Goal: Task Accomplishment & Management: Complete application form

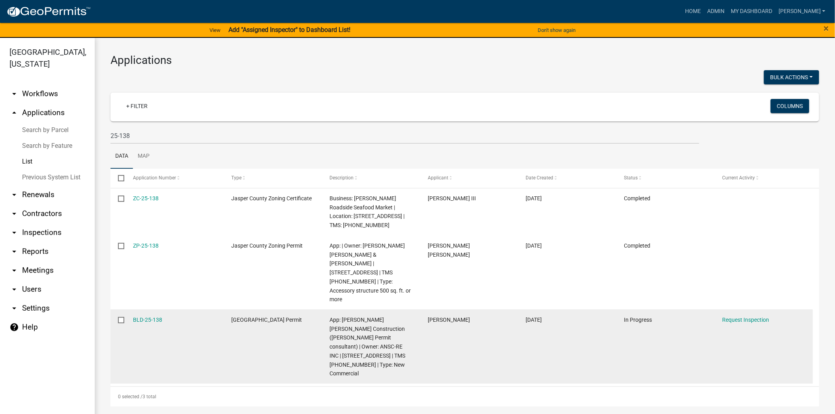
drag, startPoint x: 168, startPoint y: 301, endPoint x: 129, endPoint y: 299, distance: 38.7
click at [129, 310] on datatable-body-cell "BLD-25-138" at bounding box center [174, 347] width 98 height 74
copy link "BLD-25-138"
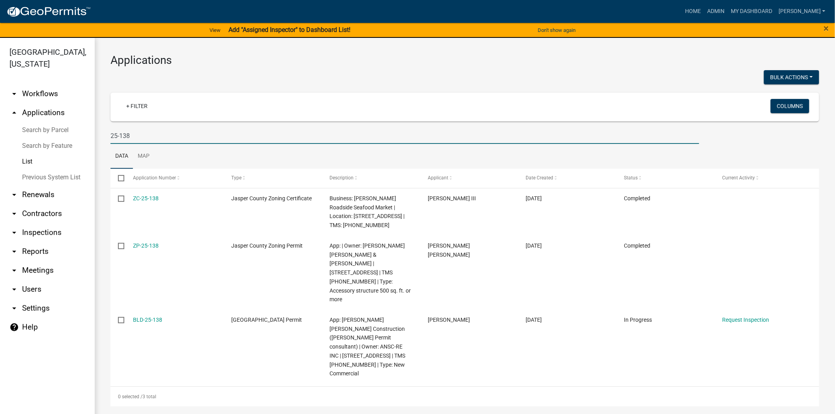
click at [133, 135] on input "25-138" at bounding box center [404, 136] width 589 height 16
type input "2"
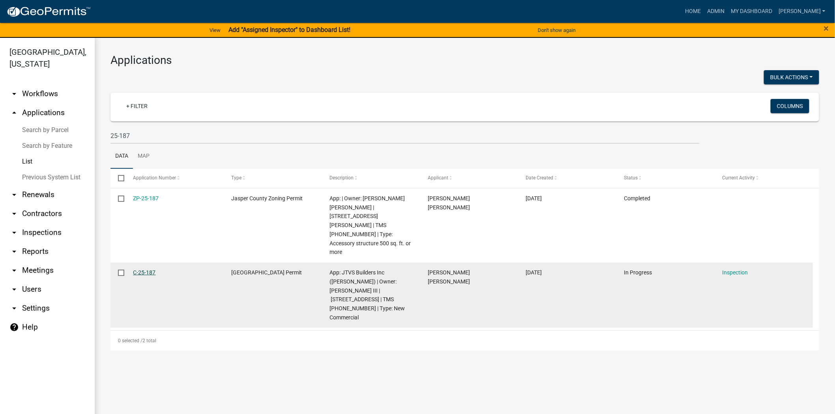
drag, startPoint x: 166, startPoint y: 254, endPoint x: 133, endPoint y: 255, distance: 33.5
click at [133, 268] on div "C-25-187" at bounding box center [174, 272] width 83 height 9
copy link "C-25-187"
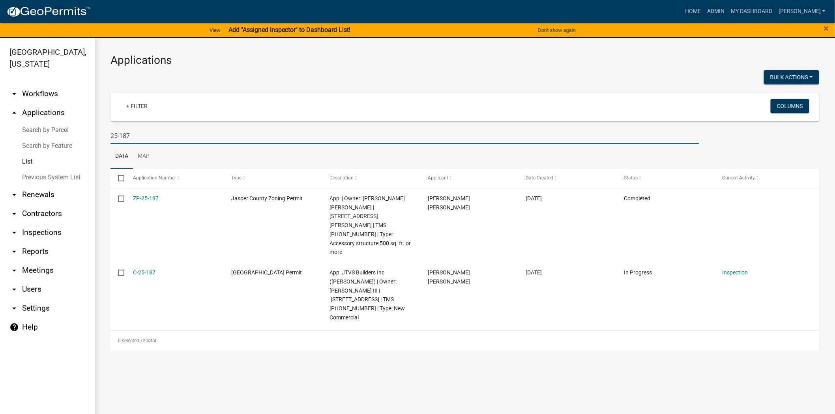
click at [153, 132] on input "25-187" at bounding box center [404, 136] width 589 height 16
type input "2"
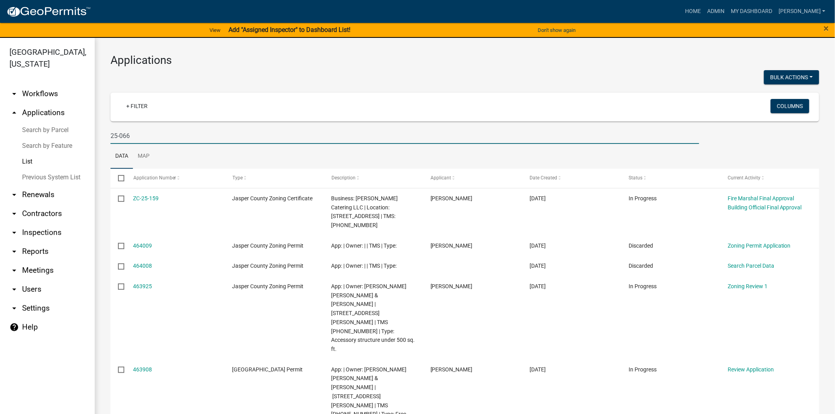
type input "25-066"
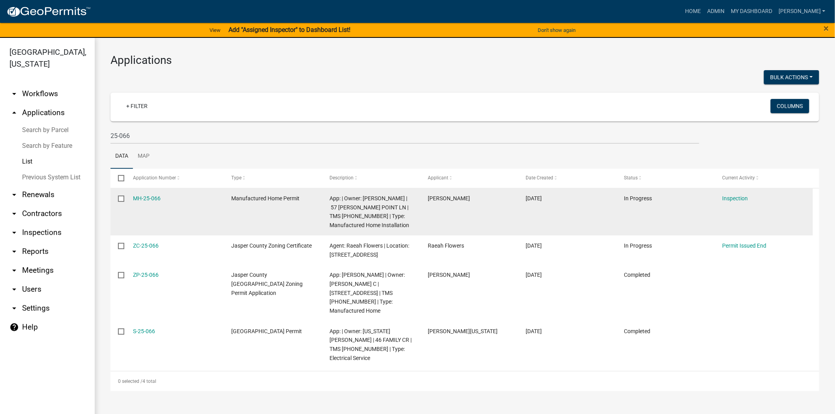
drag, startPoint x: 175, startPoint y: 200, endPoint x: 125, endPoint y: 199, distance: 49.3
click at [125, 199] on datatable-body-cell "MH-25-066" at bounding box center [174, 212] width 98 height 47
copy link "MH-25-066"
drag, startPoint x: 336, startPoint y: 207, endPoint x: 389, endPoint y: 208, distance: 53.3
click at [389, 208] on span "App: | Owner: ARNOLD PATRICIA R | 57 MARSH POINT LN | TMS 094-00-00-092 | Type:…" at bounding box center [369, 211] width 80 height 33
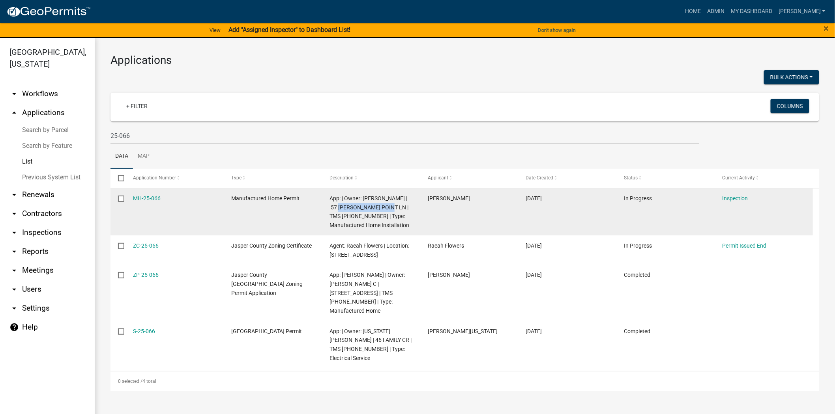
copy span "57 MARSH POINT LN"
click at [151, 197] on link "MH-25-066" at bounding box center [147, 198] width 28 height 6
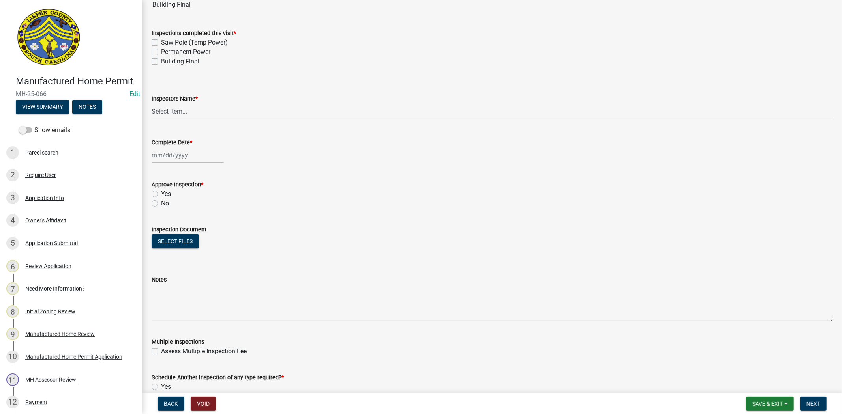
scroll to position [177, 0]
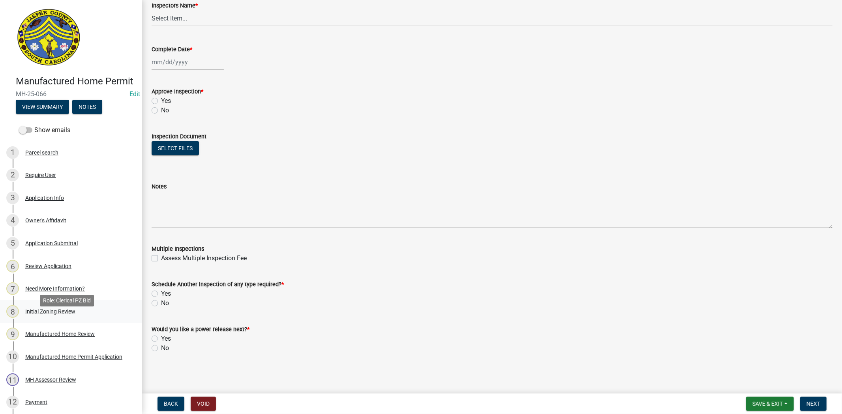
click at [53, 314] on link "8 Initial Zoning Review" at bounding box center [71, 311] width 142 height 23
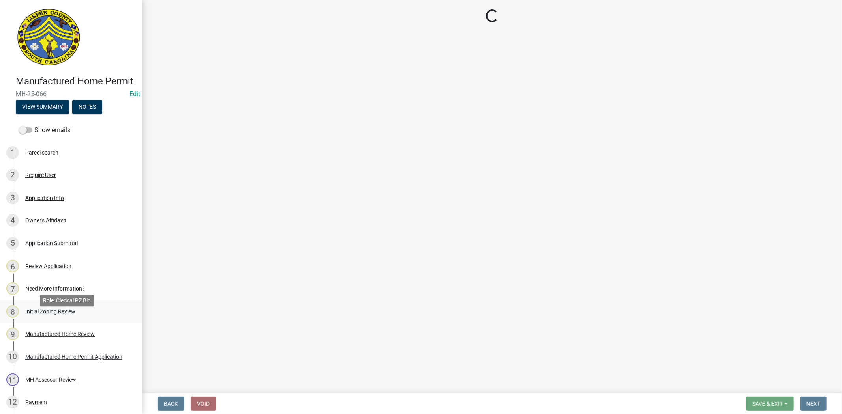
scroll to position [0, 0]
select select "61611ad6-14f2-499c-805c-58607f11e2fc"
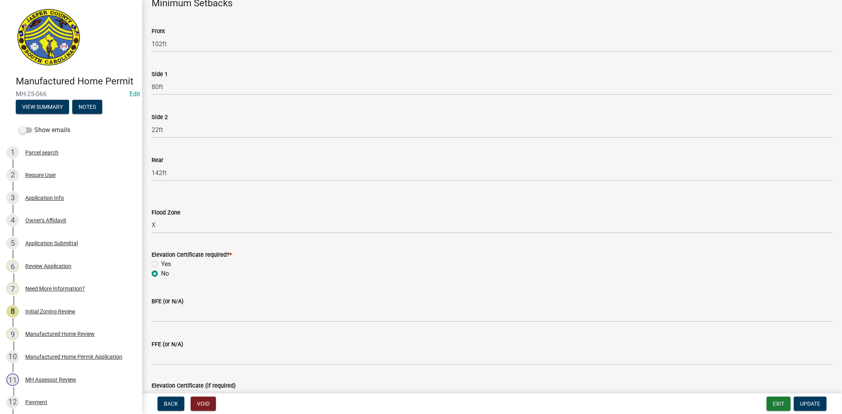
scroll to position [175, 0]
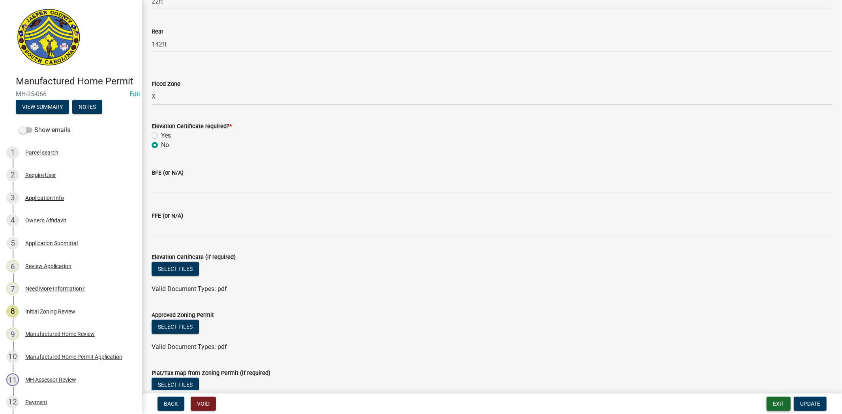
click at [776, 408] on button "Exit" at bounding box center [778, 404] width 24 height 14
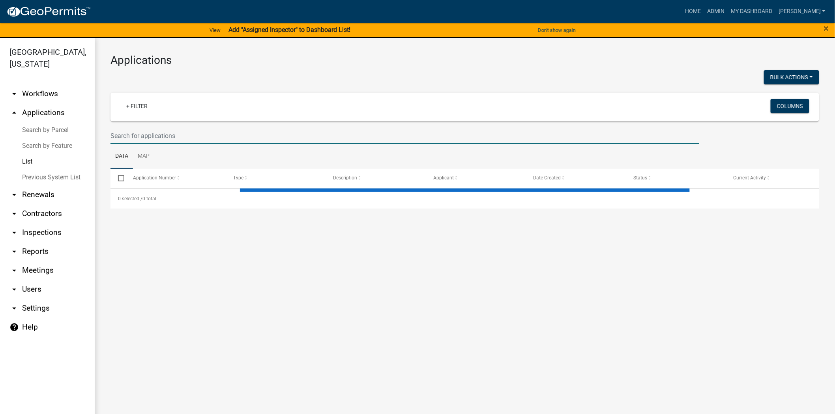
click at [152, 141] on input "text" at bounding box center [404, 136] width 589 height 16
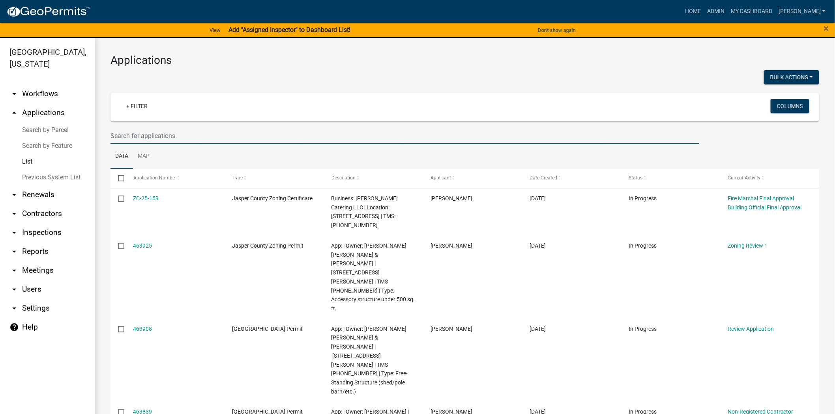
paste input "R-25-243"
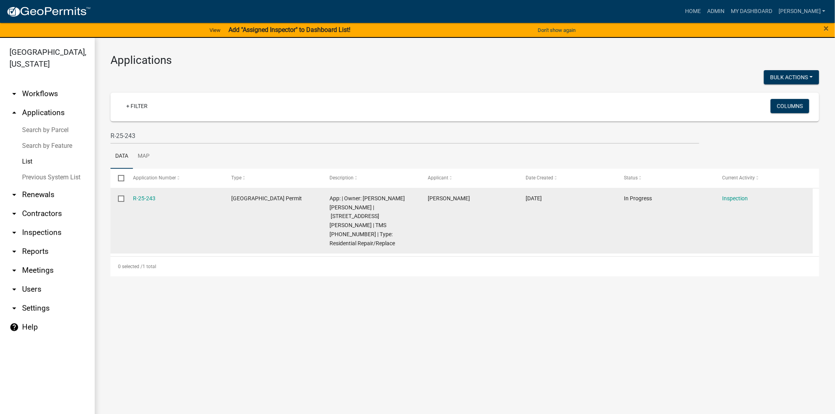
drag, startPoint x: 170, startPoint y: 197, endPoint x: 127, endPoint y: 199, distance: 43.9
click at [127, 199] on datatable-body-cell "R-25-243" at bounding box center [174, 221] width 98 height 65
copy link "R-25-243"
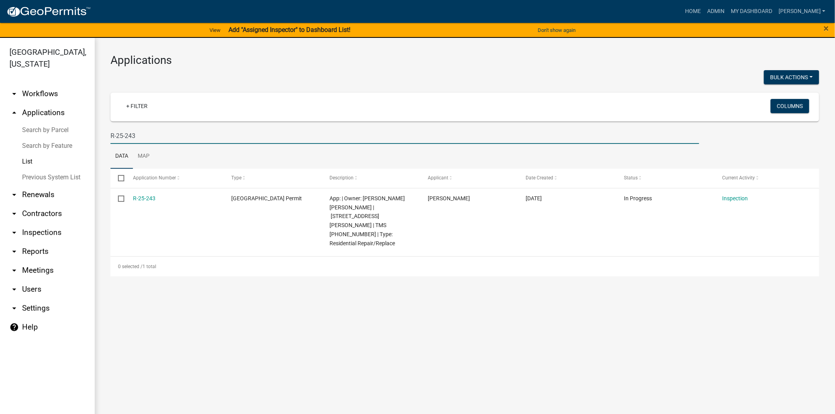
click at [165, 139] on input "R-25-243" at bounding box center [404, 136] width 589 height 16
type input "R"
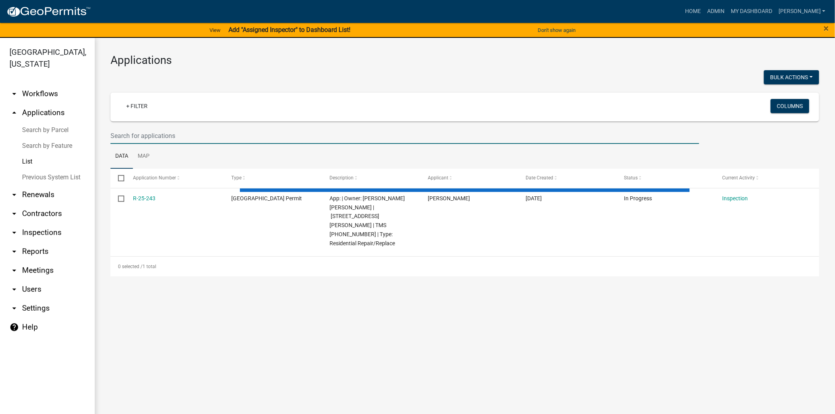
paste input "N-25-142"
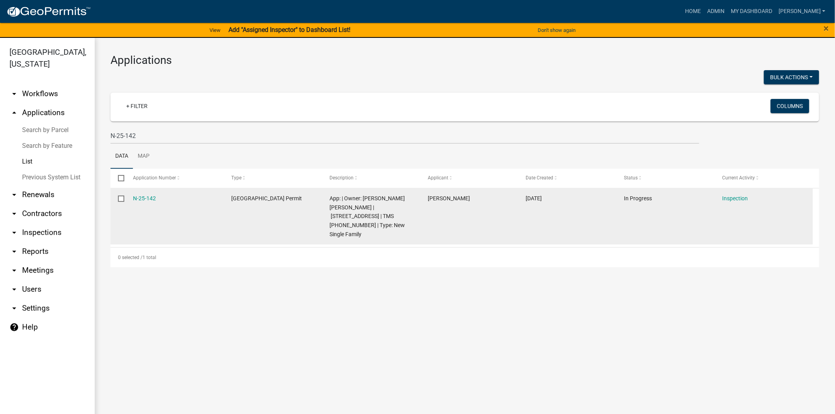
drag, startPoint x: 168, startPoint y: 202, endPoint x: 129, endPoint y: 199, distance: 39.1
click at [129, 199] on datatable-body-cell "N-25-142" at bounding box center [174, 217] width 98 height 56
copy link "N-25-142"
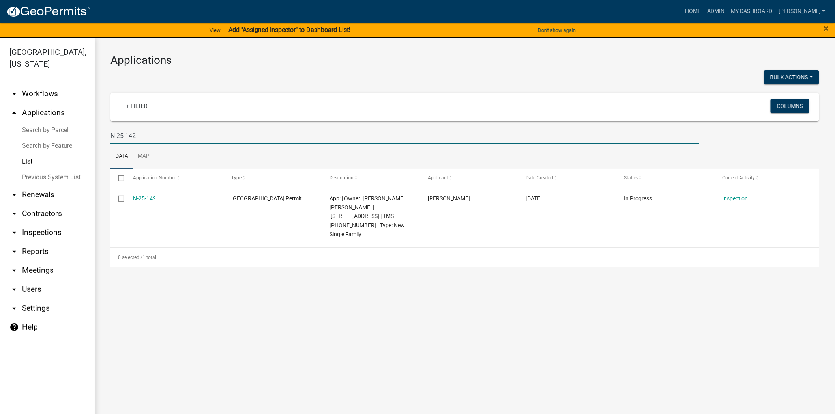
click at [170, 133] on input "N-25-142" at bounding box center [404, 136] width 589 height 16
type input "N"
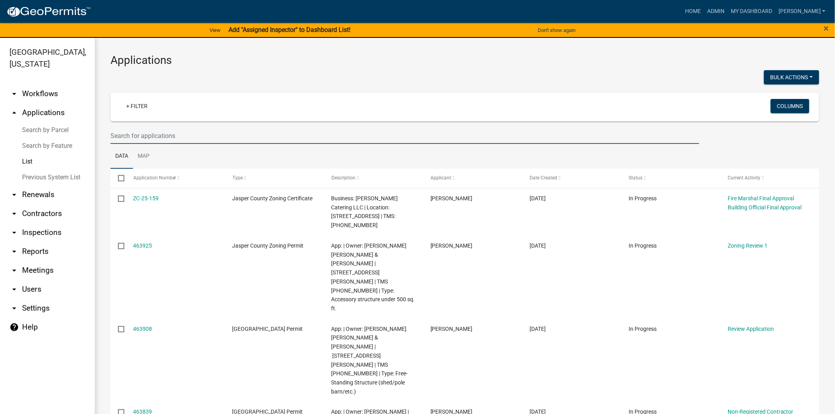
click at [114, 135] on input "text" at bounding box center [404, 136] width 589 height 16
paste input "N-24-403"
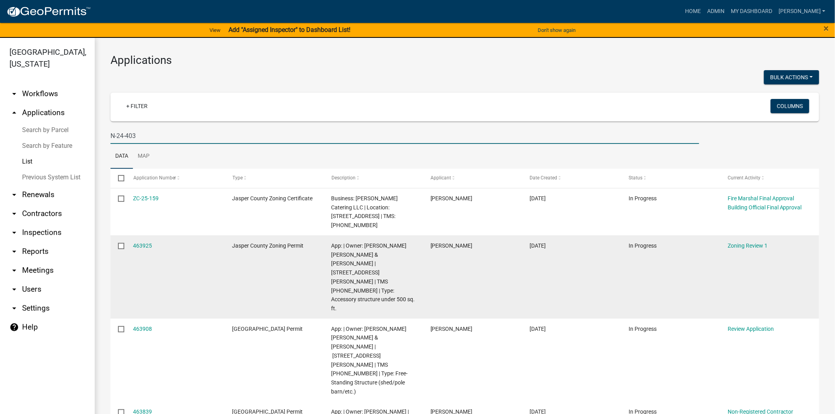
type input "N-24-403"
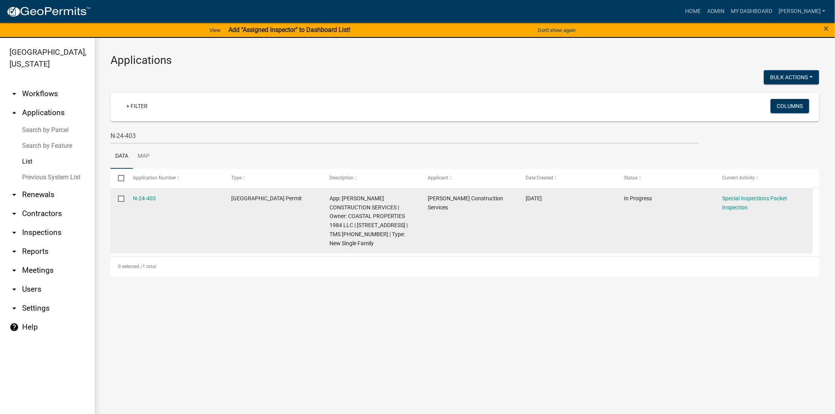
drag, startPoint x: 167, startPoint y: 199, endPoint x: 114, endPoint y: 200, distance: 52.5
click at [114, 200] on div "N-24-403 Jasper County Building Permit App: TUTEN CONSTRUCTION SERVICES | Owner…" at bounding box center [461, 221] width 702 height 65
copy div "N-24-403"
click at [144, 200] on link "N-24-403" at bounding box center [144, 198] width 23 height 6
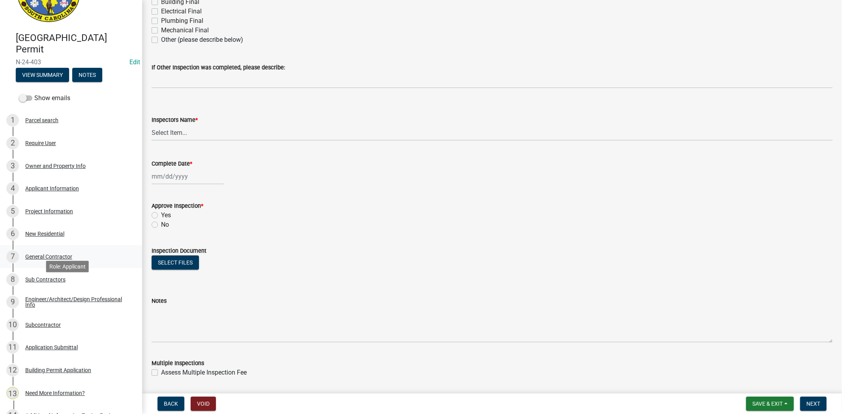
scroll to position [175, 0]
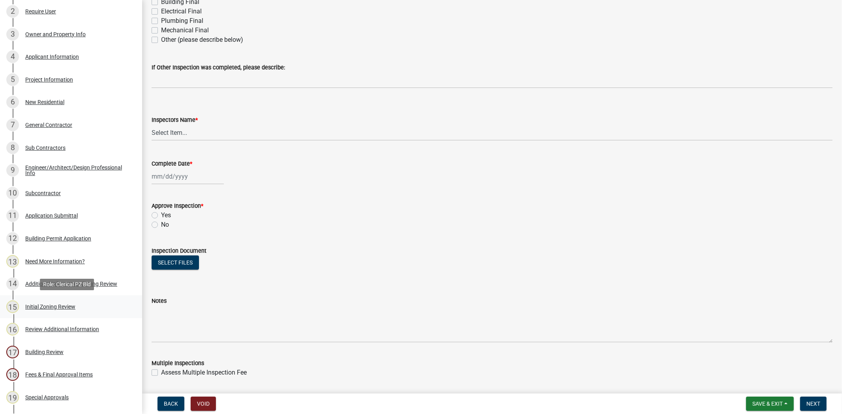
click at [62, 305] on div "Initial Zoning Review" at bounding box center [50, 307] width 50 height 6
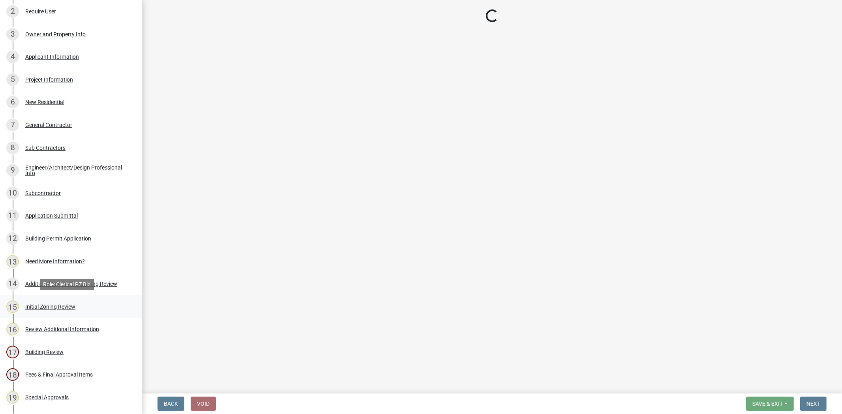
scroll to position [0, 0]
select select "61611ad6-14f2-499c-805c-58607f11e2fc"
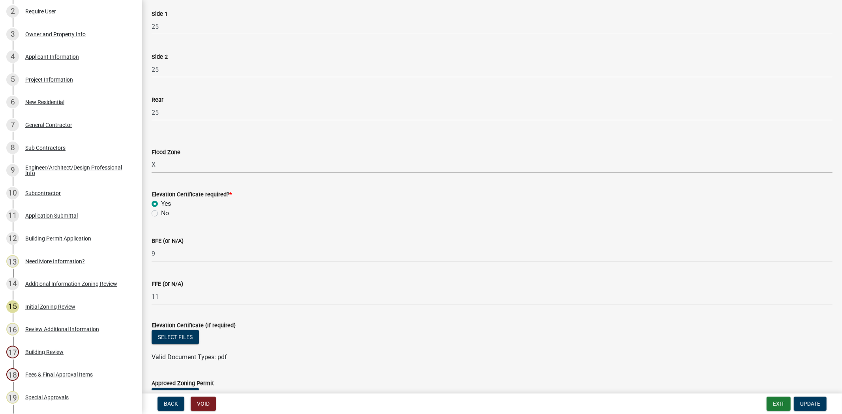
scroll to position [175, 0]
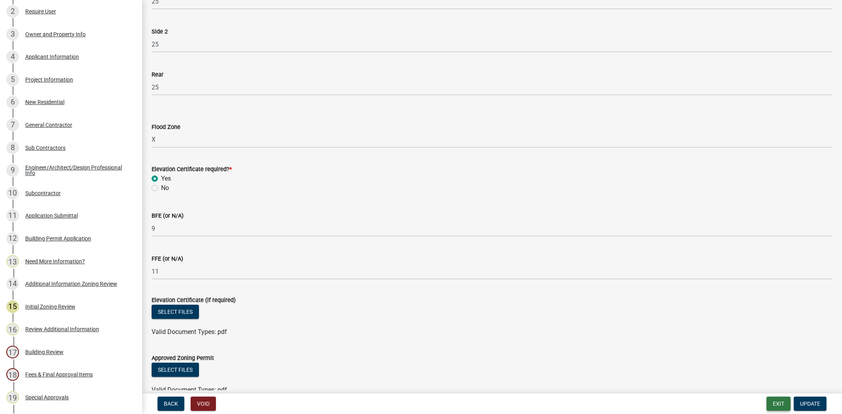
click at [772, 402] on button "Exit" at bounding box center [778, 404] width 24 height 14
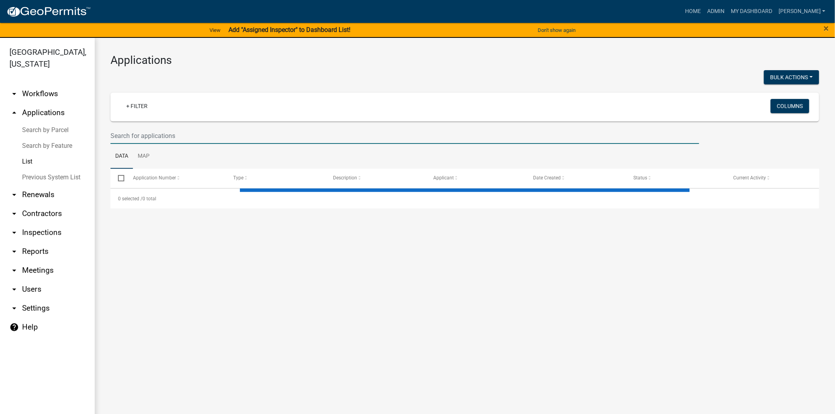
click at [157, 135] on input "text" at bounding box center [404, 136] width 589 height 16
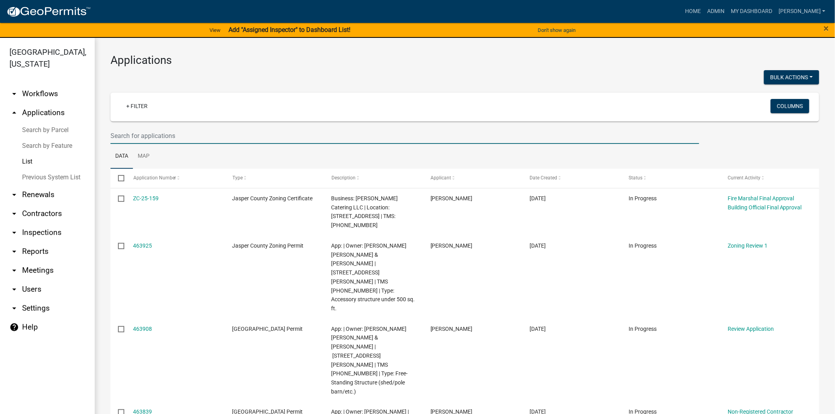
paste input "N-25-289"
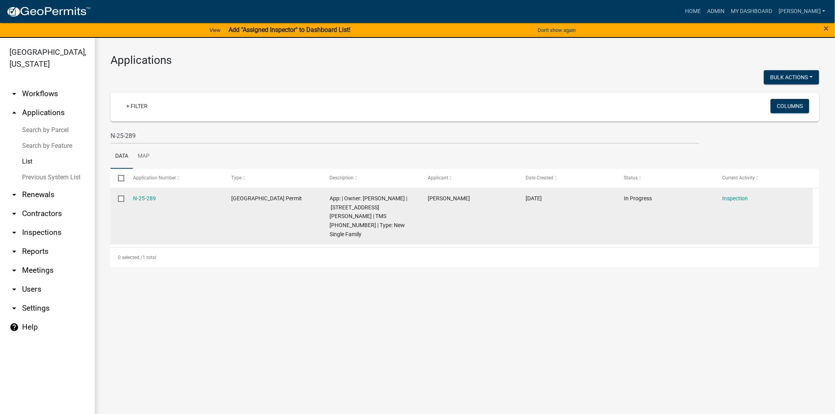
drag, startPoint x: 186, startPoint y: 196, endPoint x: 127, endPoint y: 198, distance: 59.6
click at [127, 198] on datatable-body-cell "N-25-289" at bounding box center [174, 217] width 98 height 56
copy link "N-25-289"
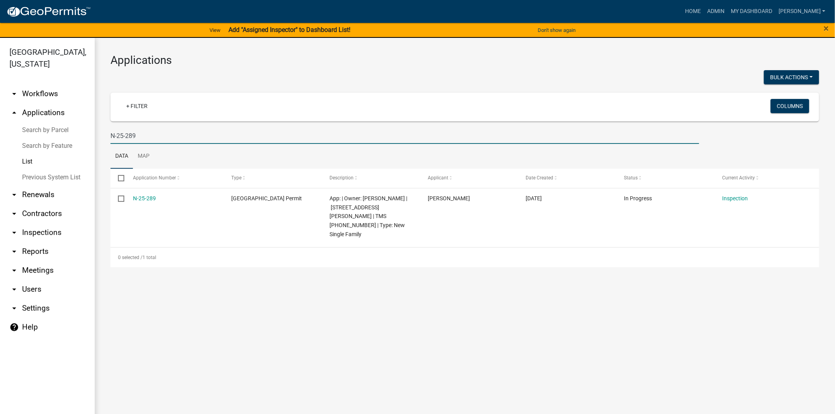
click at [140, 137] on input "N-25-289" at bounding box center [404, 136] width 589 height 16
type input "N"
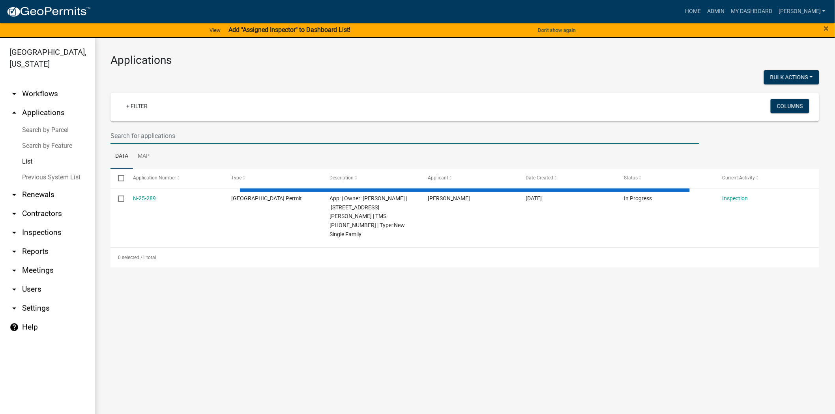
paste input "BLD-24-024"
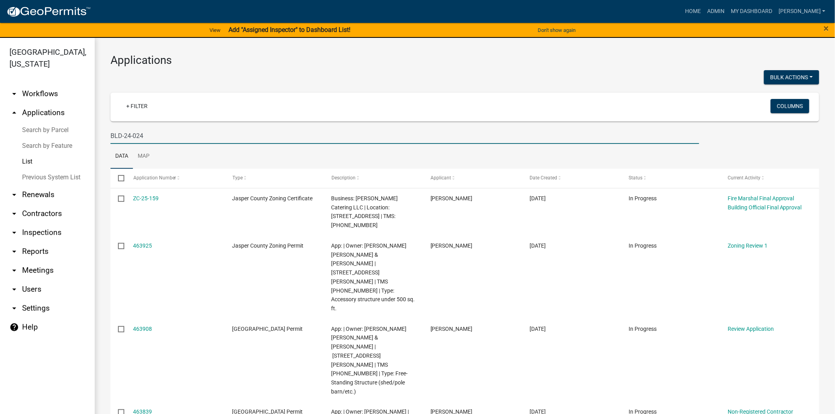
type input "BLD-24-024"
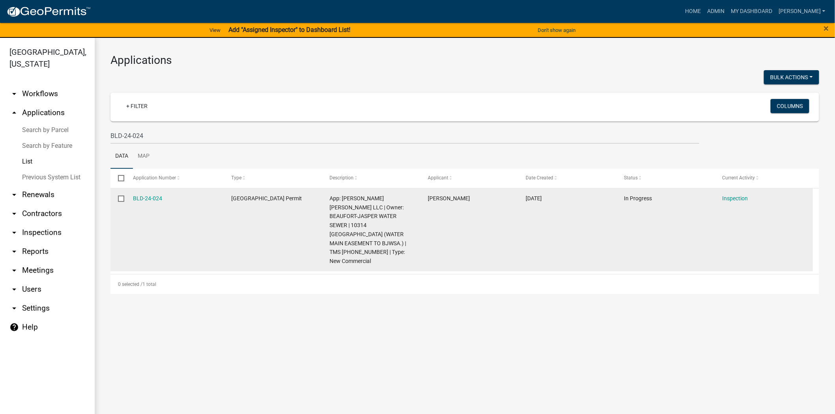
drag, startPoint x: 167, startPoint y: 197, endPoint x: 123, endPoint y: 200, distance: 44.4
click at [118, 201] on div "BLD-24-024 Jasper County Building Permit App: Reeves Young LLC | Owner: BEAUFOR…" at bounding box center [461, 230] width 702 height 83
copy div "BLD-24-024"
click at [149, 197] on link "BLD-24-024" at bounding box center [147, 198] width 29 height 6
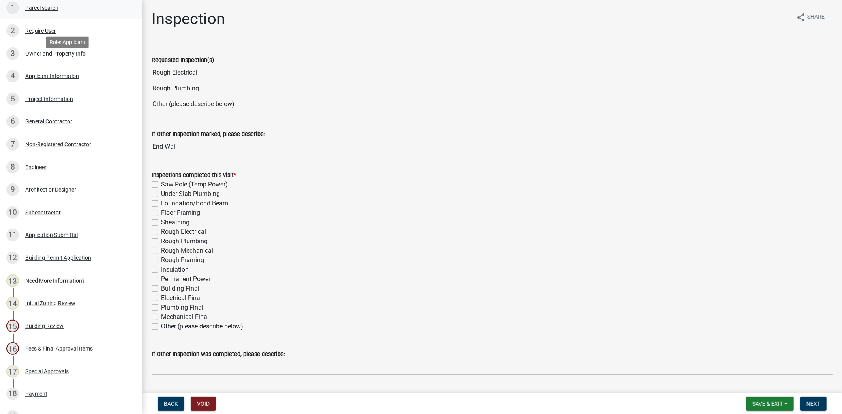
scroll to position [175, 0]
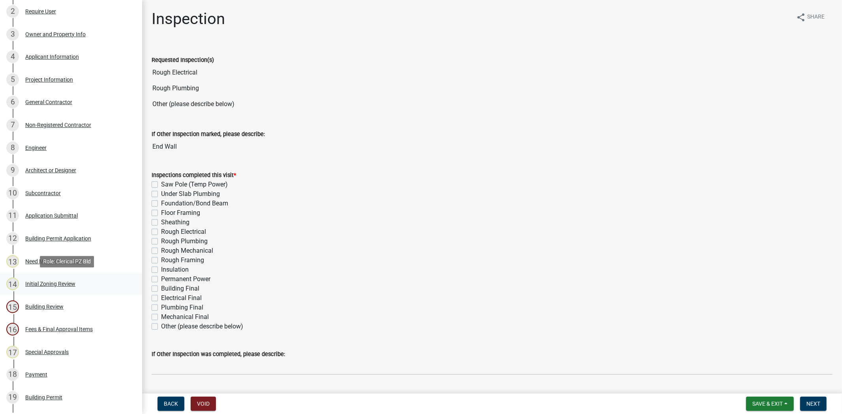
click at [50, 281] on div "Initial Zoning Review" at bounding box center [50, 284] width 50 height 6
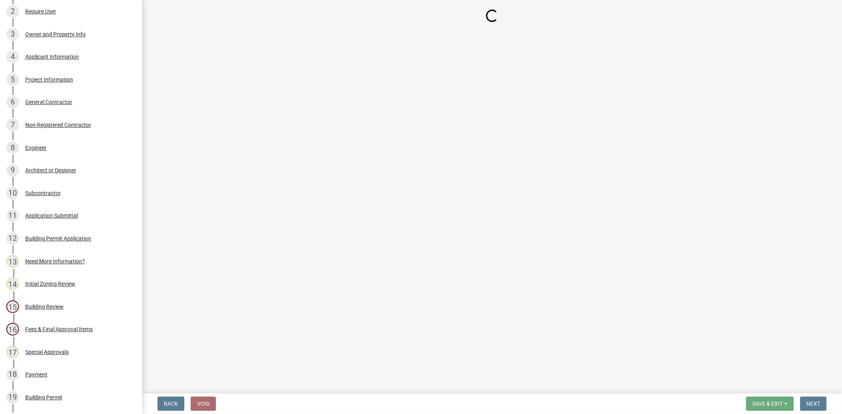
select select "61611ad6-14f2-499c-805c-58607f11e2fc"
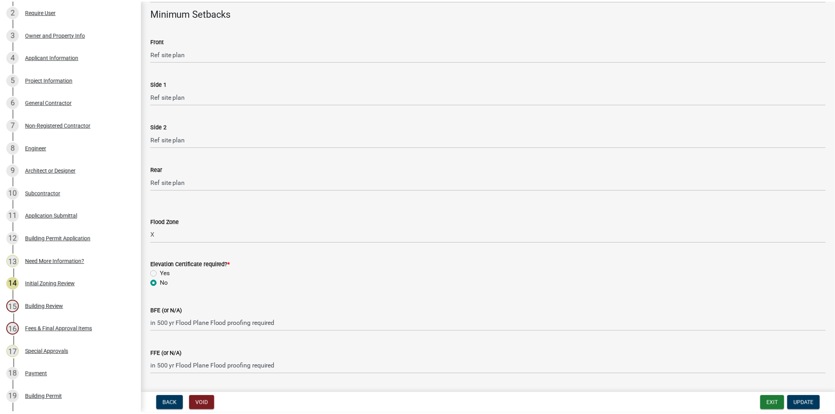
scroll to position [131, 0]
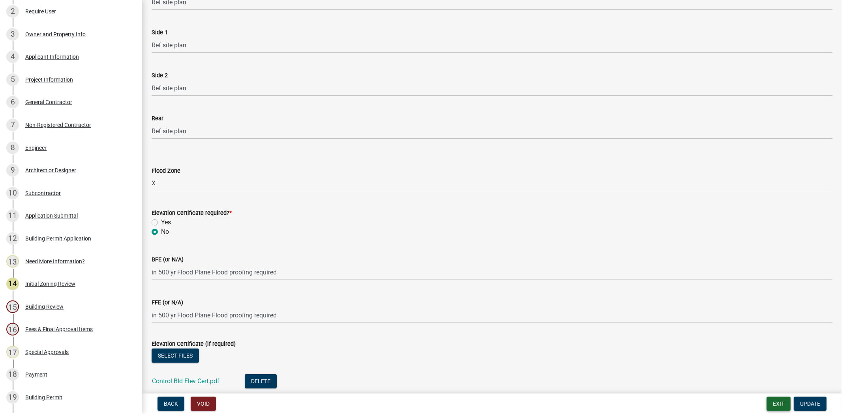
click at [782, 404] on button "Exit" at bounding box center [778, 404] width 24 height 14
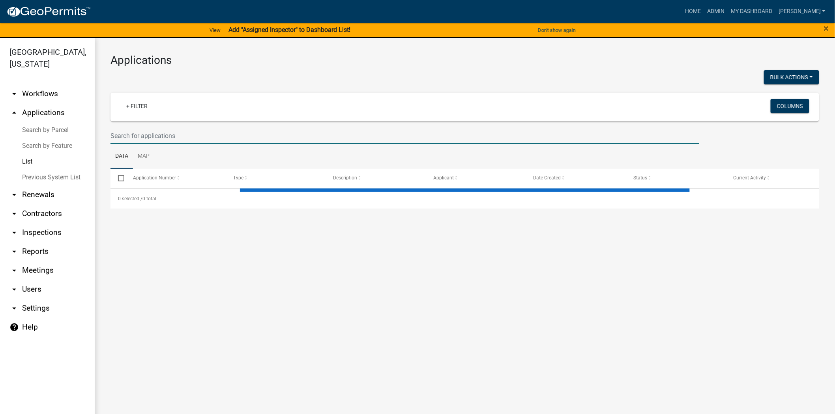
click at [204, 139] on input "text" at bounding box center [404, 136] width 589 height 16
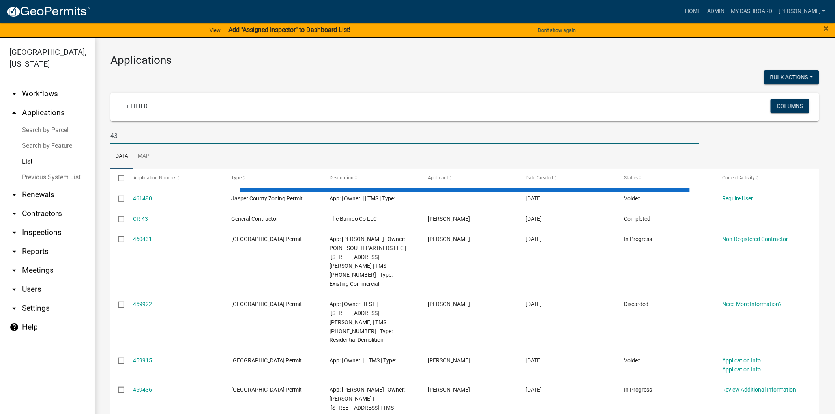
type input "4"
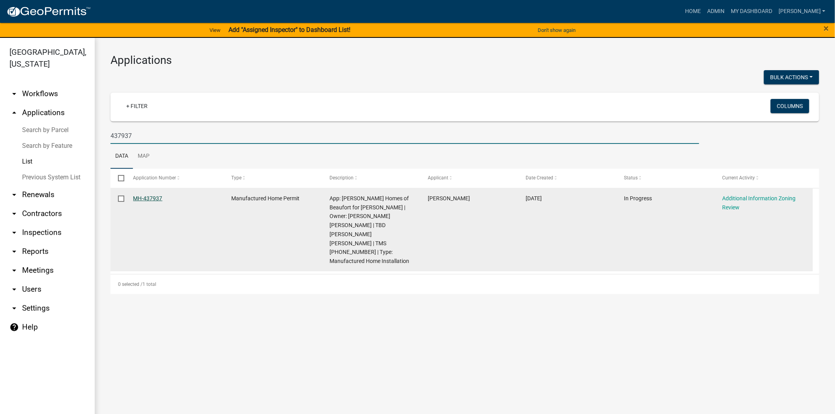
type input "437937"
click at [137, 198] on link "MH-437937" at bounding box center [147, 198] width 29 height 6
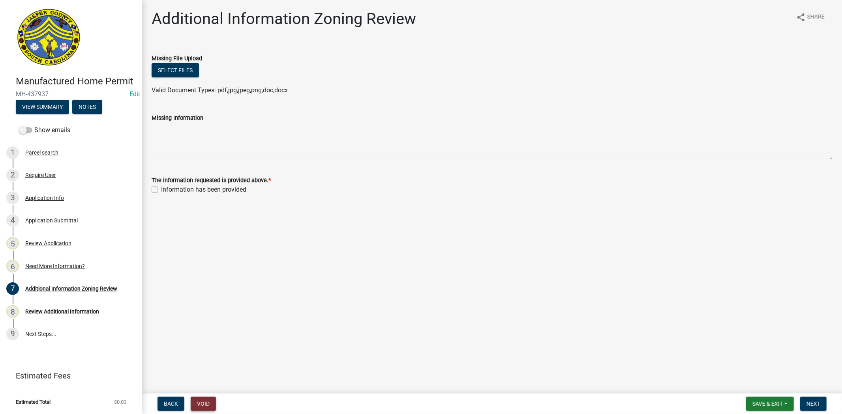
click at [197, 402] on button "Void" at bounding box center [203, 404] width 25 height 14
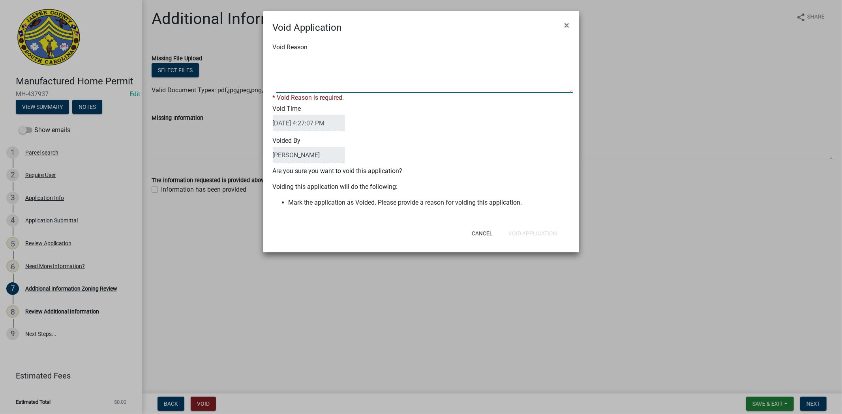
click at [345, 69] on textarea "Void Reason" at bounding box center [424, 73] width 297 height 39
type textarea "NOT APPLICABLE"
click at [551, 232] on div "Cancel Void Application" at bounding box center [472, 233] width 195 height 21
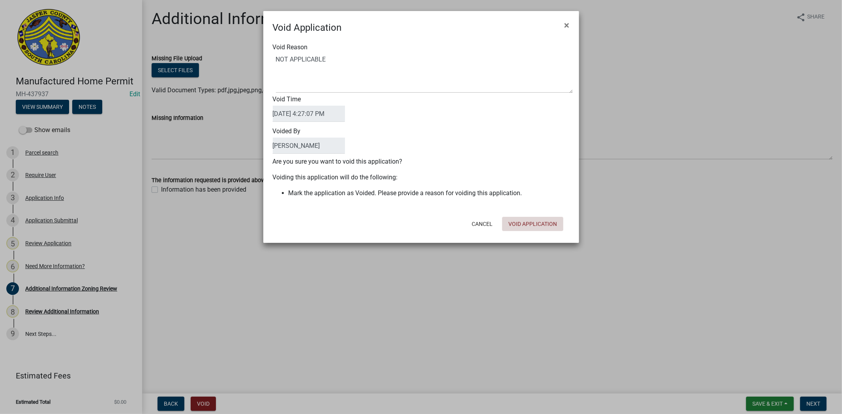
click at [542, 225] on button "Void Application" at bounding box center [532, 224] width 61 height 14
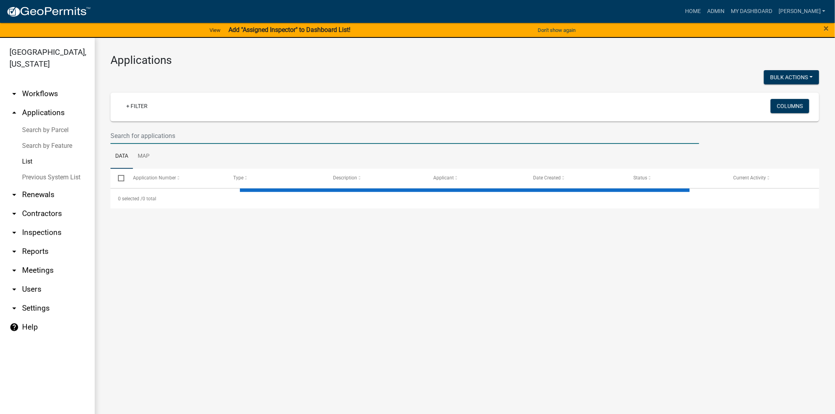
click at [317, 137] on input "text" at bounding box center [404, 136] width 589 height 16
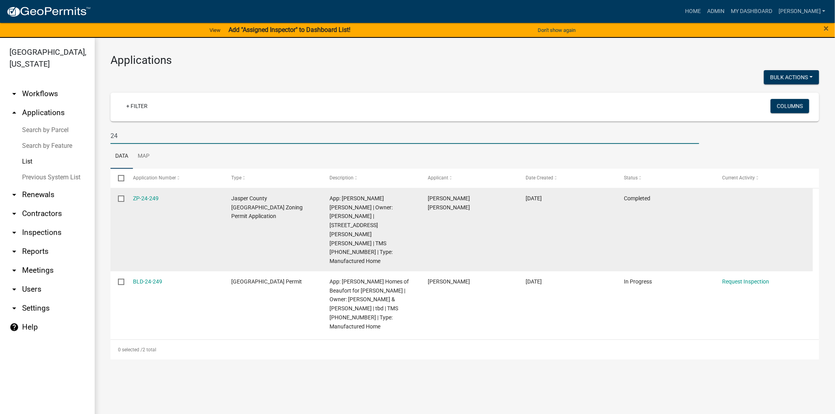
type input "2"
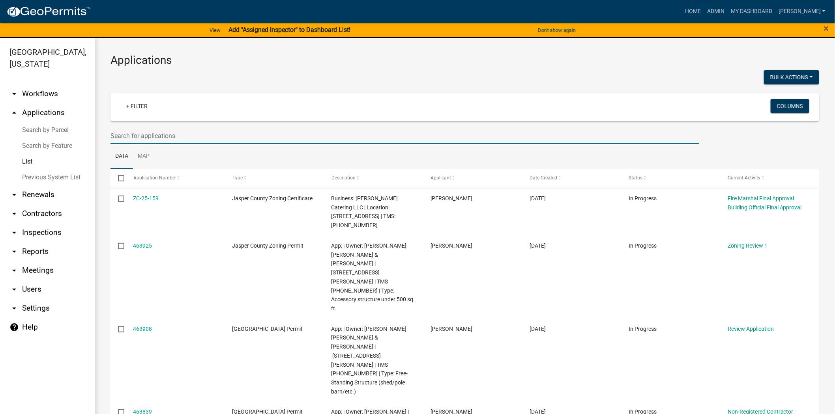
click at [191, 137] on input "text" at bounding box center [404, 136] width 589 height 16
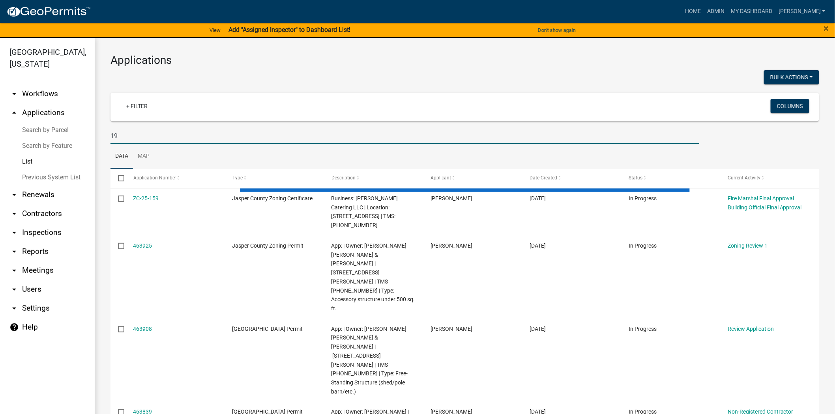
type input "1"
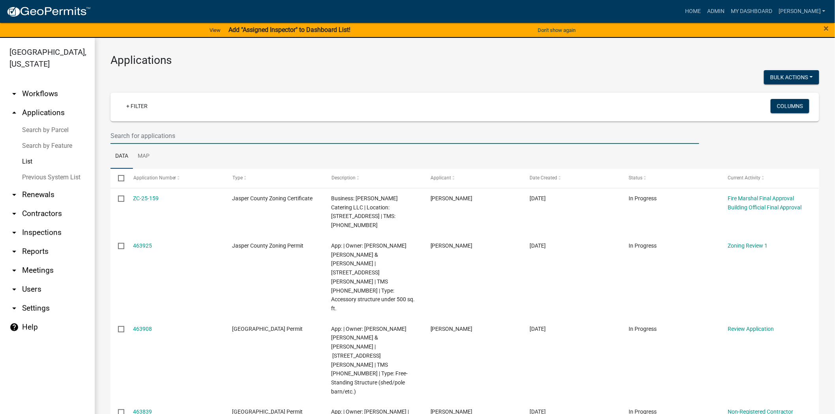
click at [179, 141] on input "text" at bounding box center [404, 136] width 589 height 16
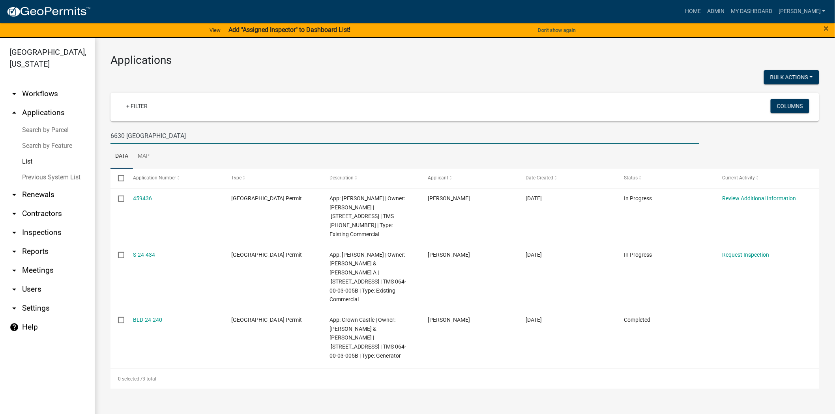
click at [170, 135] on input "6630 KATO BAY" at bounding box center [404, 136] width 589 height 16
type input "6"
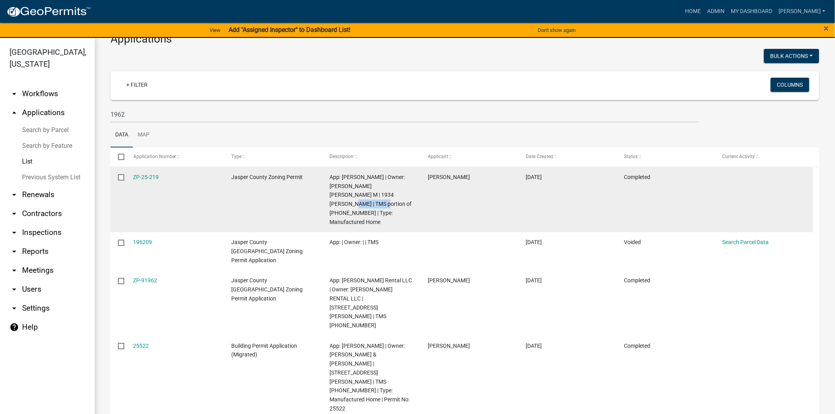
drag, startPoint x: 355, startPoint y: 197, endPoint x: 391, endPoint y: 196, distance: 36.3
click at [391, 196] on span "App: Jamie Tuten | Owner: DARA CARLA M | 1934 FLOYD RD | TMS portion of 045-00-…" at bounding box center [370, 199] width 82 height 51
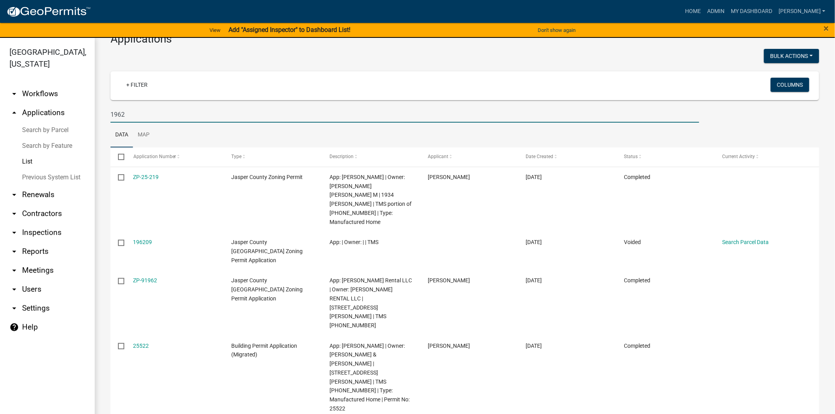
click at [122, 121] on input "1962" at bounding box center [404, 115] width 589 height 16
click at [127, 112] on input "2" at bounding box center [404, 115] width 589 height 16
type input "2"
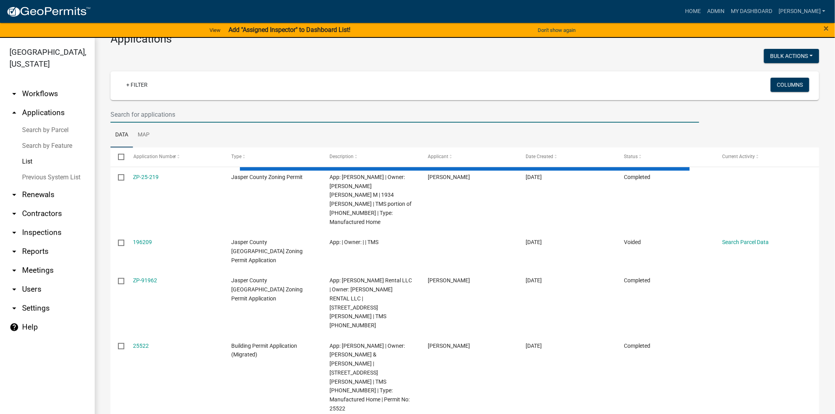
paste input "045-00-01-029"
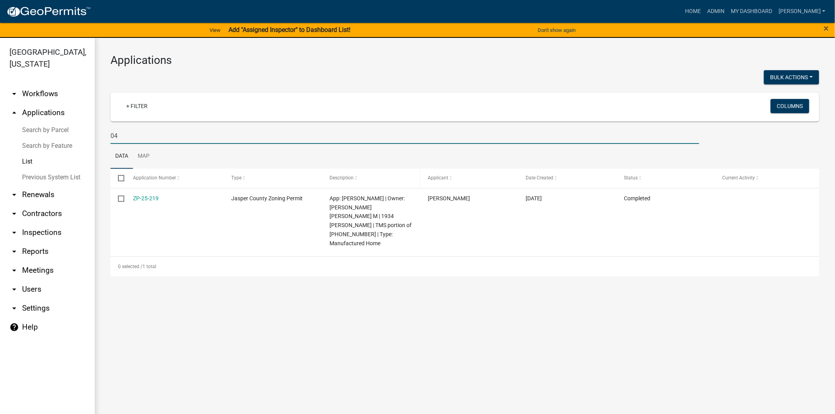
type input "0"
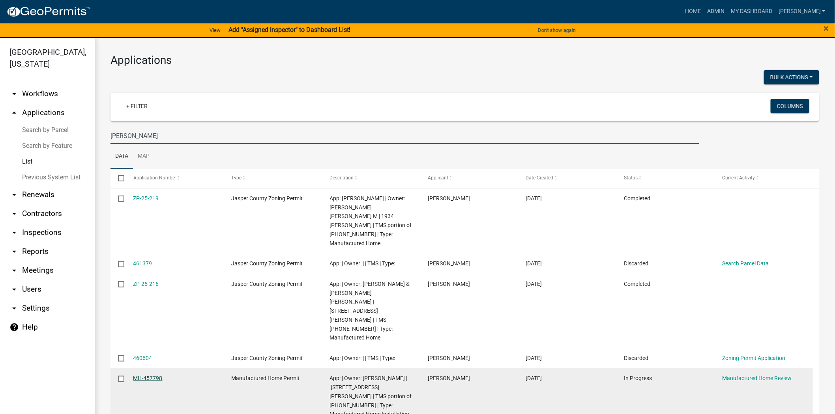
type input "tuten"
click at [142, 375] on link "MH-457798" at bounding box center [147, 378] width 29 height 6
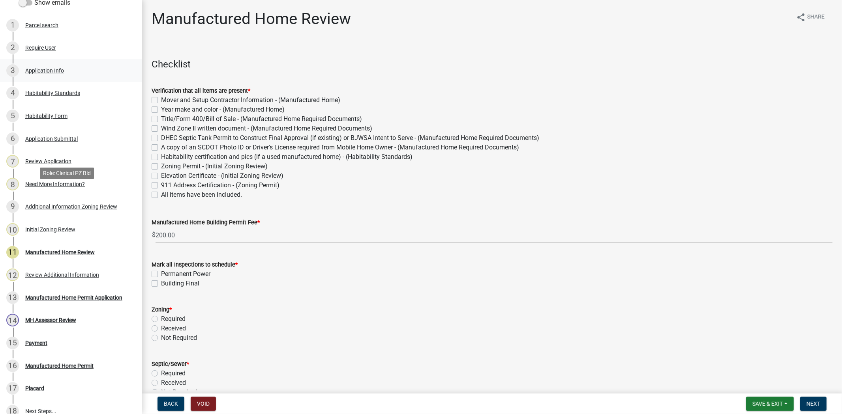
scroll to position [28, 0]
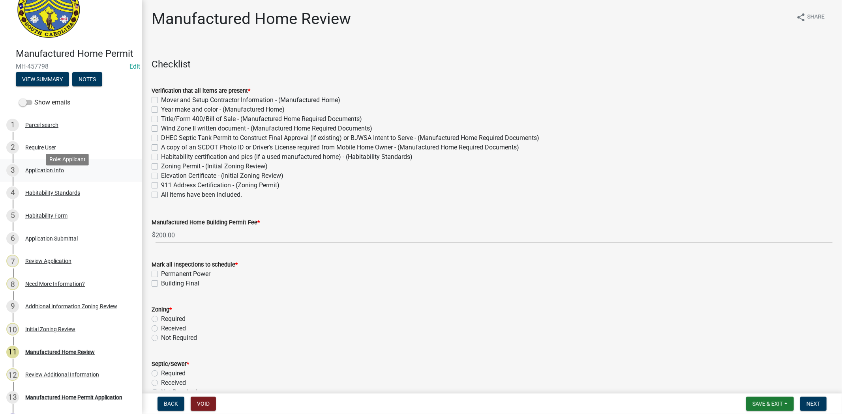
click at [59, 173] on div "Application Info" at bounding box center [44, 171] width 39 height 6
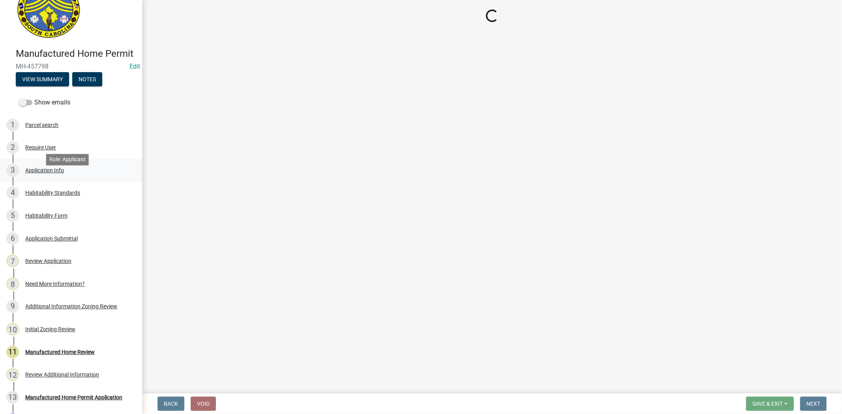
select select "00748aa1-56c2-4786-b7ff-9b3cb1d8d455"
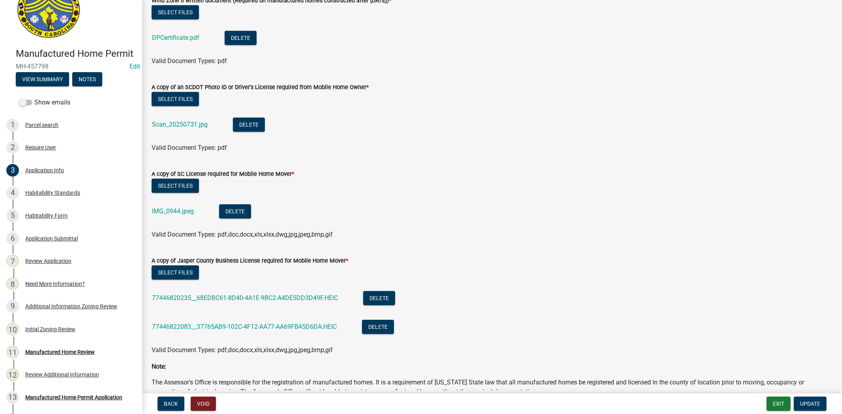
scroll to position [2289, 0]
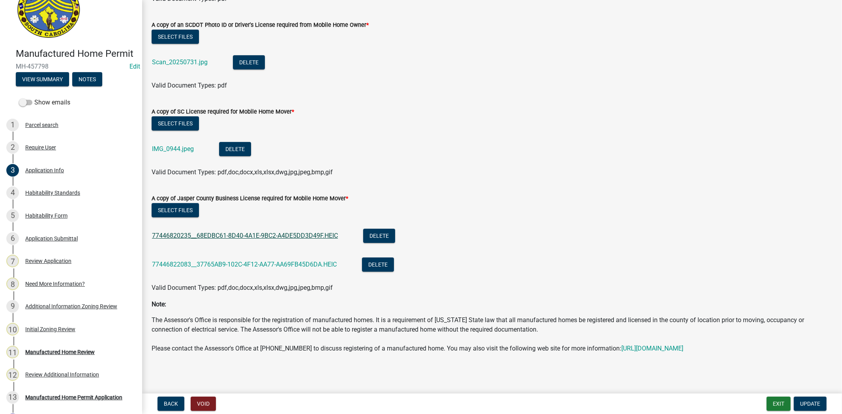
click at [194, 232] on link "77446820235__68EDBC61-8D40-4A1E-9BC2-A4DE5DD3D49F.HEIC" at bounding box center [245, 235] width 186 height 7
click at [177, 232] on link "77446820235__68EDBC61-8D40-4A1E-9BC2-A4DE5DD3D49F.HEIC" at bounding box center [245, 235] width 186 height 7
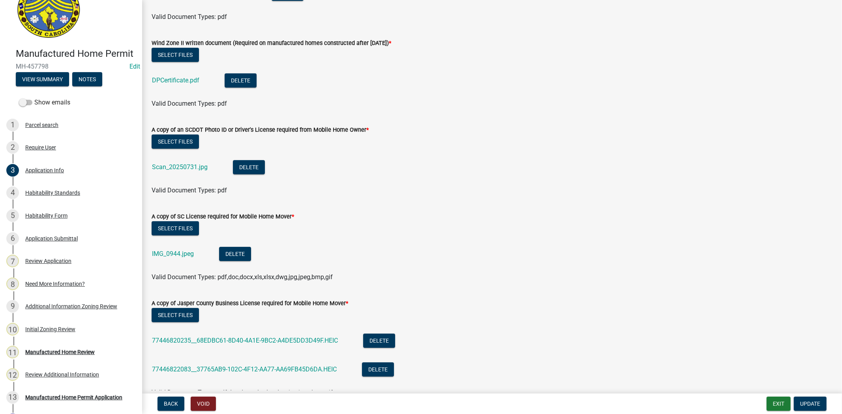
scroll to position [2026, 0]
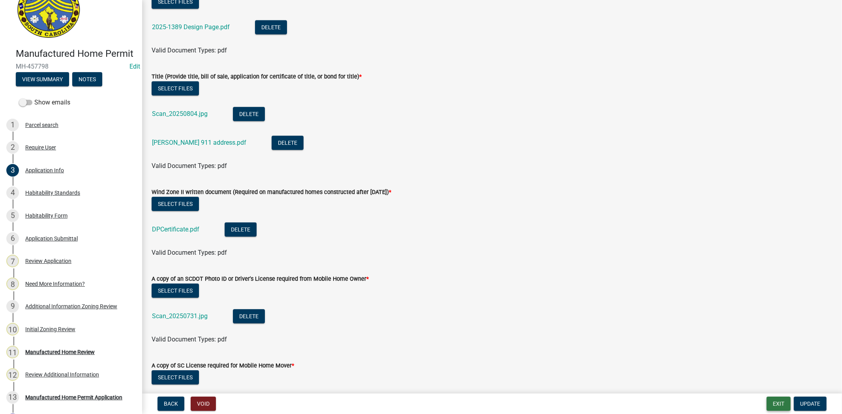
click at [773, 402] on button "Exit" at bounding box center [778, 404] width 24 height 14
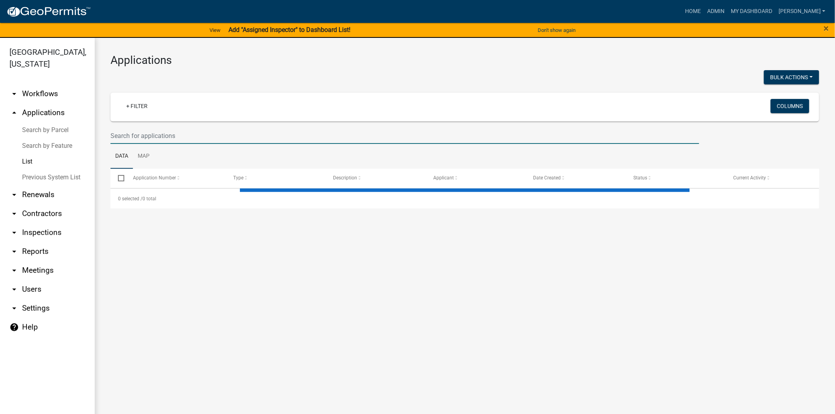
click at [141, 136] on input "text" at bounding box center [404, 136] width 589 height 16
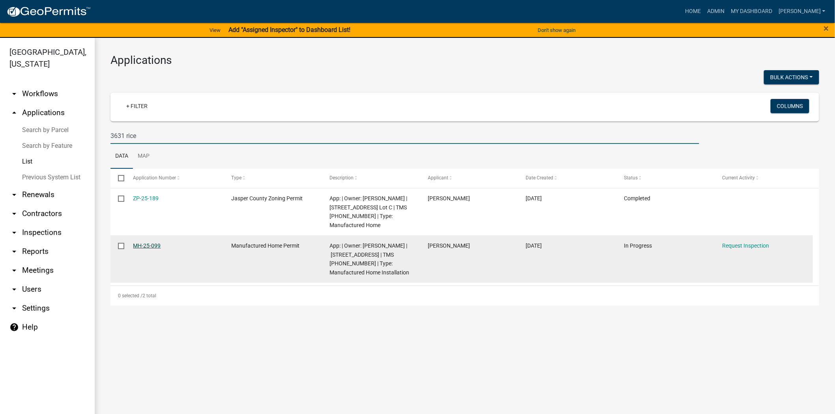
type input "3631 rice"
click at [142, 246] on link "MH-25-099" at bounding box center [147, 246] width 28 height 6
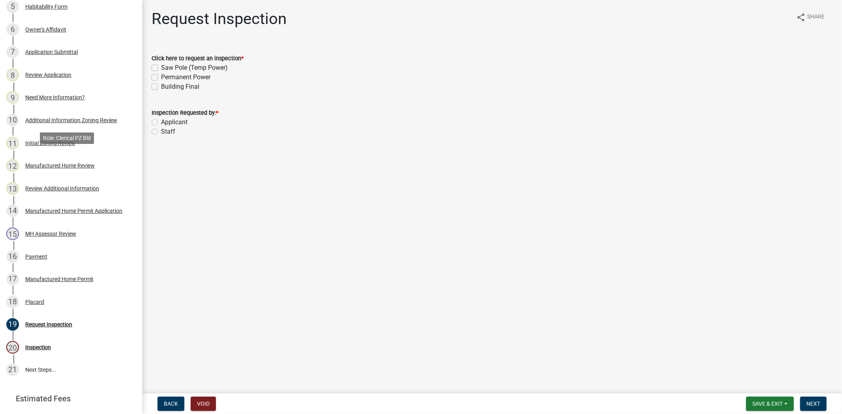
scroll to position [167, 0]
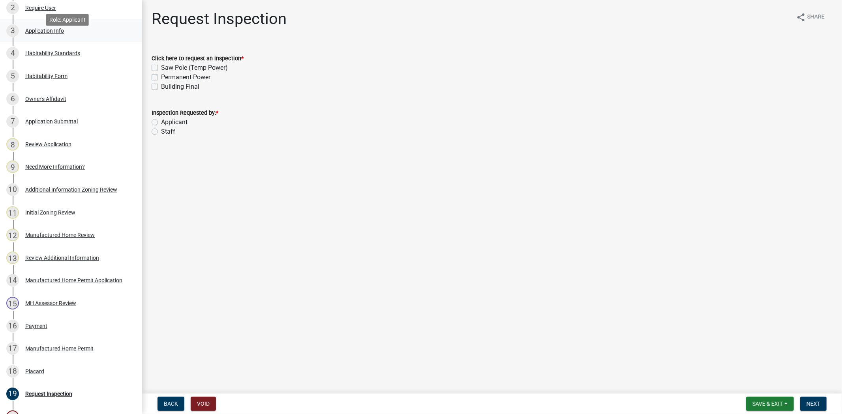
click at [47, 34] on div "Application Info" at bounding box center [44, 31] width 39 height 6
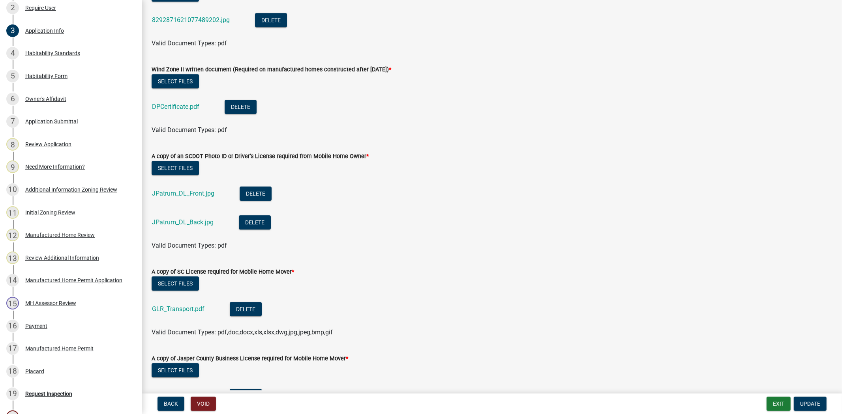
scroll to position [2245, 0]
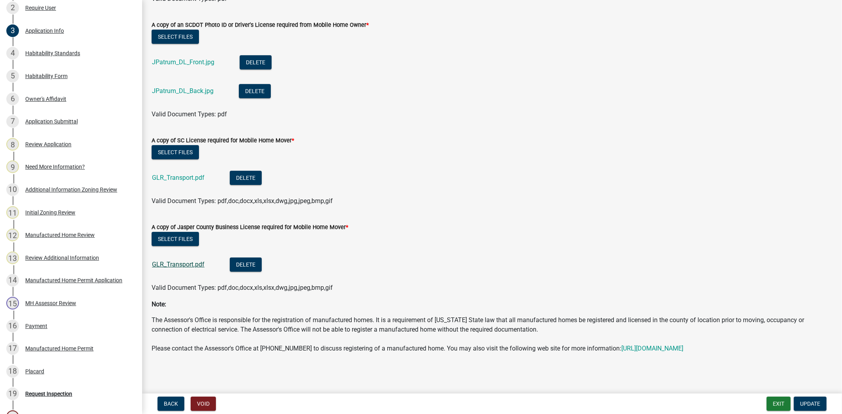
click at [176, 261] on link "GLR_Transport.pdf" at bounding box center [178, 264] width 52 height 7
click at [166, 174] on link "GLR_Transport.pdf" at bounding box center [178, 177] width 52 height 7
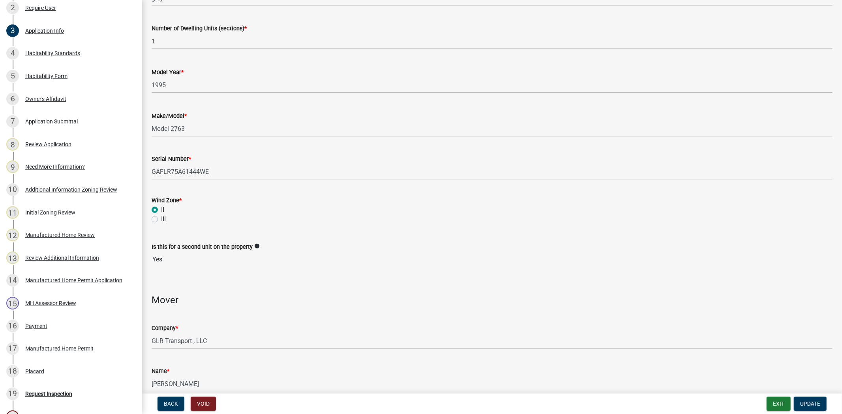
scroll to position [1280, 0]
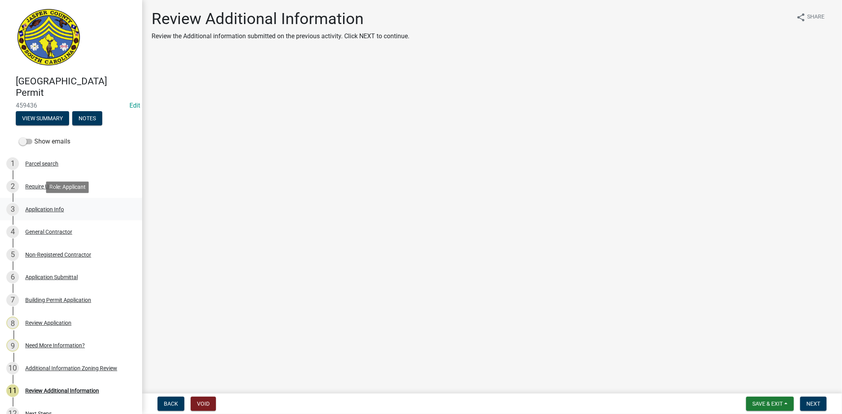
click at [46, 211] on div "Application Info" at bounding box center [44, 210] width 39 height 6
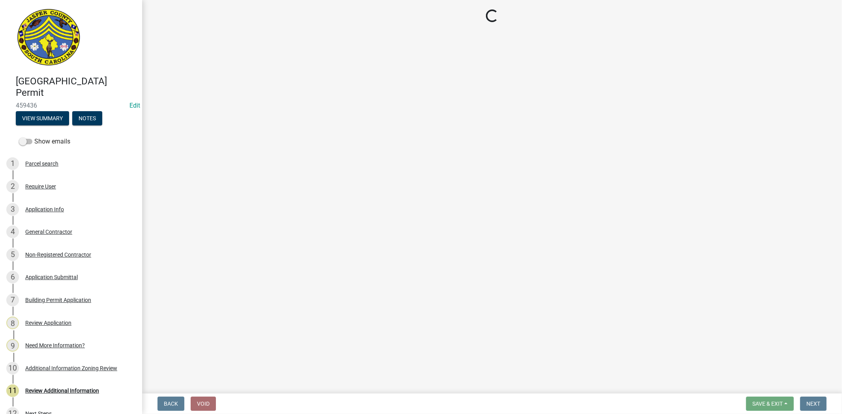
select select "9ee69ee8-4d28-486b-bc7b-e904e70aa828"
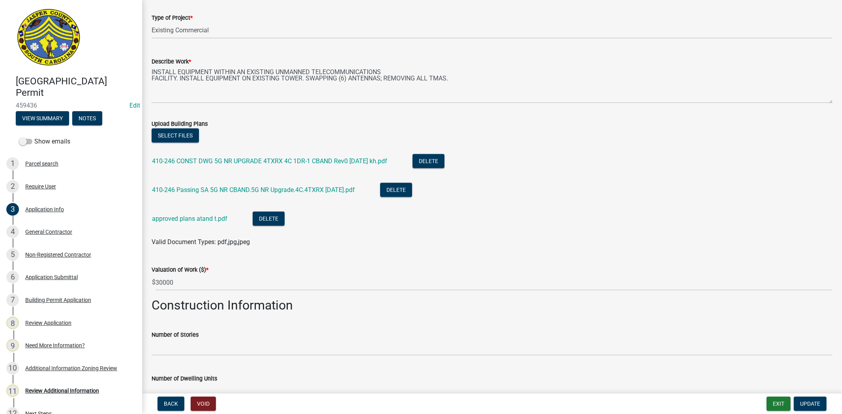
scroll to position [1096, 0]
click at [44, 349] on div "9 Need More Information?" at bounding box center [67, 345] width 123 height 13
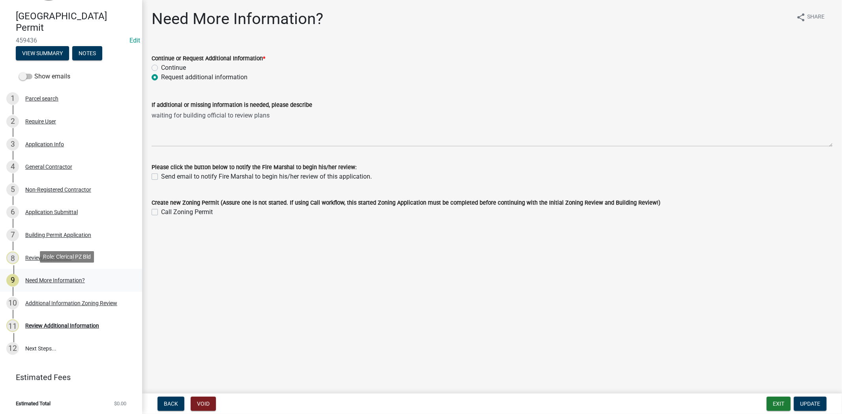
scroll to position [66, 0]
click at [60, 300] on div "Additional Information Zoning Review" at bounding box center [71, 302] width 92 height 6
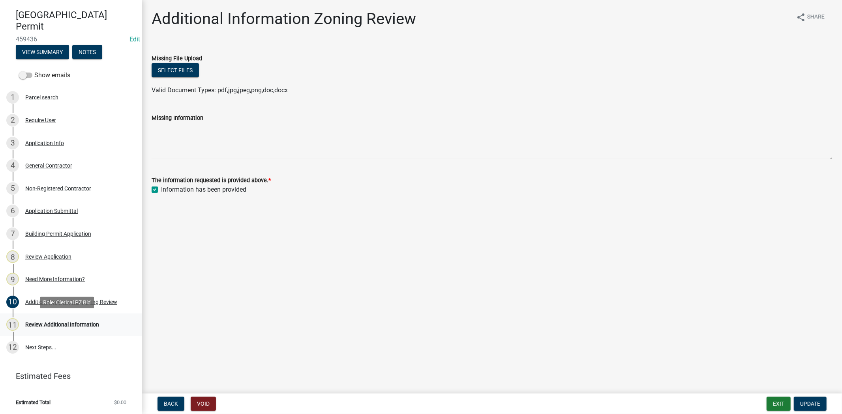
click at [58, 324] on div "Review Additional Information" at bounding box center [62, 325] width 74 height 6
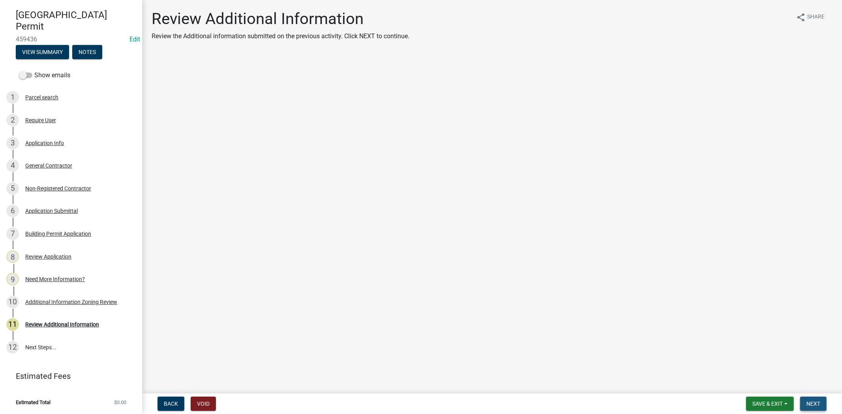
click at [811, 403] on span "Next" at bounding box center [813, 404] width 14 height 6
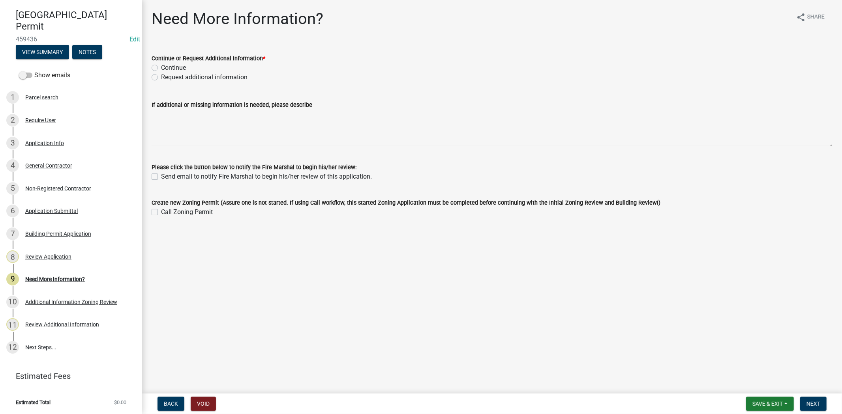
click at [161, 69] on label "Continue" at bounding box center [173, 67] width 25 height 9
click at [161, 68] on input "Continue" at bounding box center [163, 65] width 5 height 5
radio input "true"
click at [814, 408] on button "Next" at bounding box center [813, 404] width 26 height 14
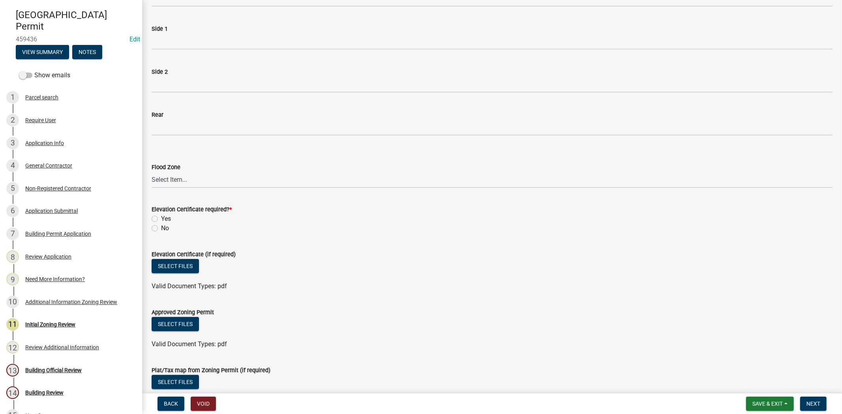
scroll to position [263, 0]
click at [180, 182] on select "Select Item... A AE X Shaded X N/A" at bounding box center [492, 180] width 681 height 16
click at [152, 172] on select "Select Item... A AE X Shaded X N/A" at bounding box center [492, 180] width 681 height 16
select select "61611ad6-14f2-499c-805c-58607f11e2fc"
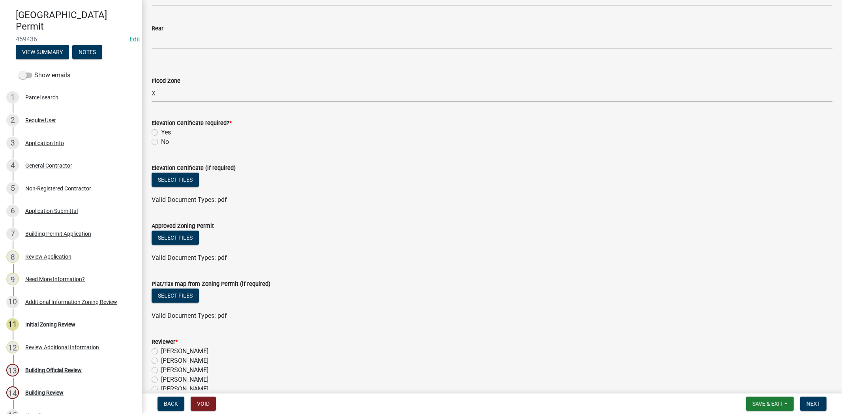
scroll to position [350, 0]
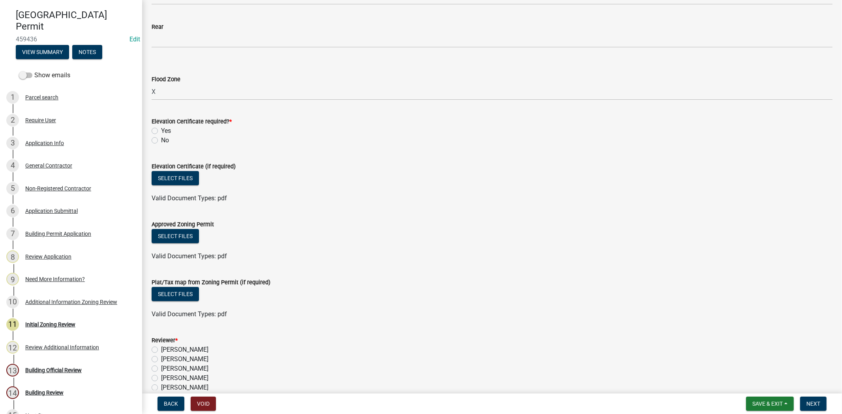
click at [161, 137] on label "No" at bounding box center [165, 140] width 8 height 9
click at [161, 137] on input "No" at bounding box center [163, 138] width 5 height 5
radio input "true"
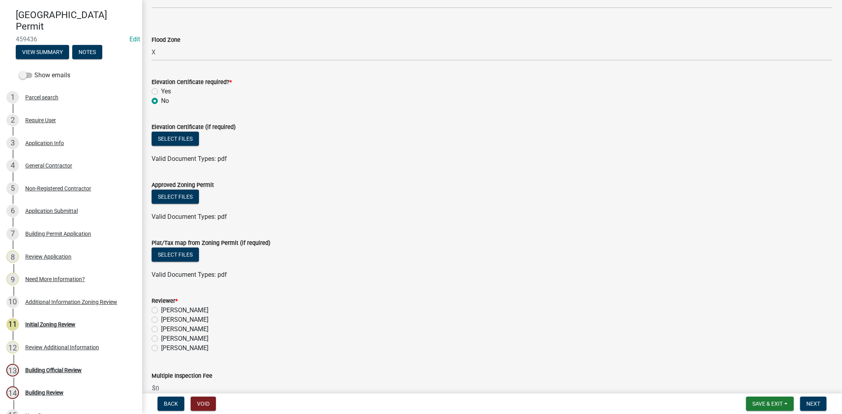
scroll to position [434, 0]
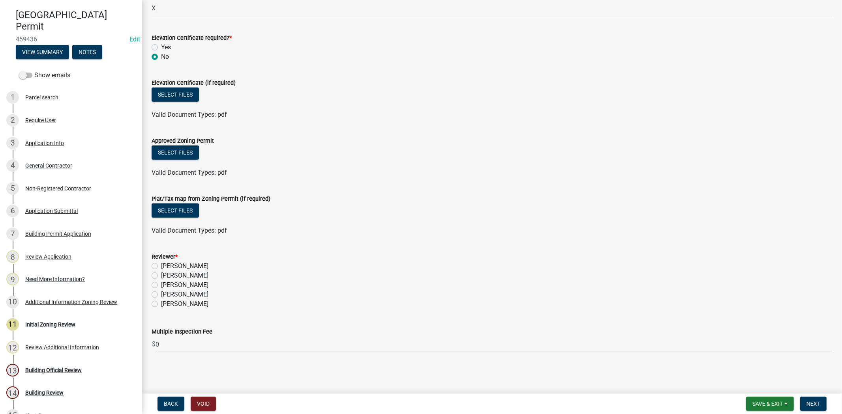
click at [161, 266] on label "[PERSON_NAME]" at bounding box center [184, 266] width 47 height 9
click at [161, 266] on input "[PERSON_NAME]" at bounding box center [163, 264] width 5 height 5
radio input "true"
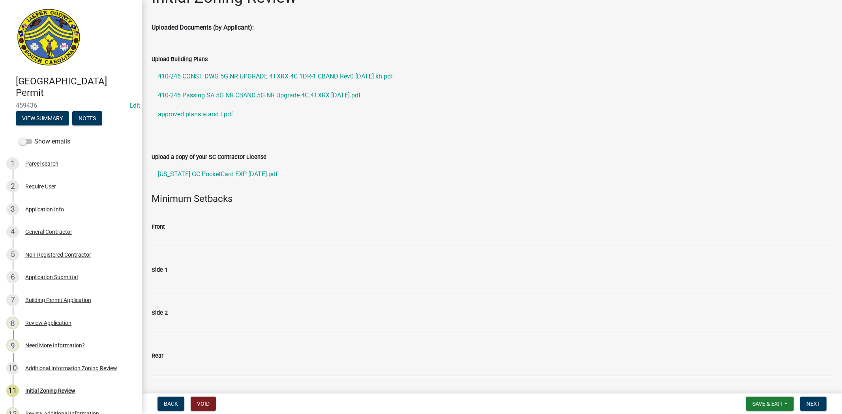
scroll to position [0, 0]
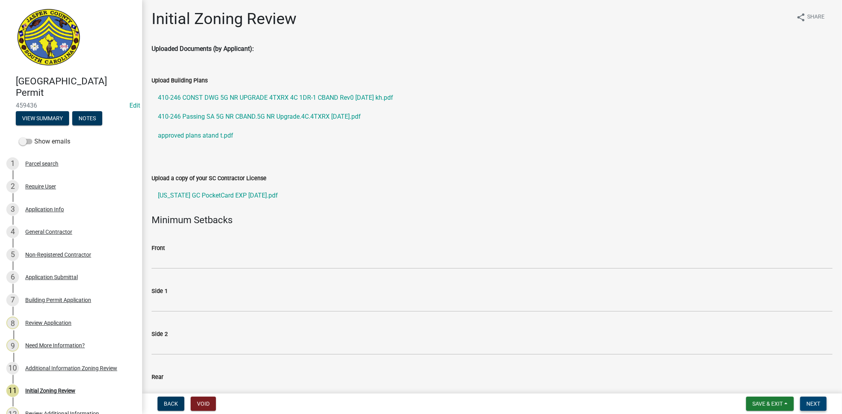
click at [819, 408] on button "Next" at bounding box center [813, 404] width 26 height 14
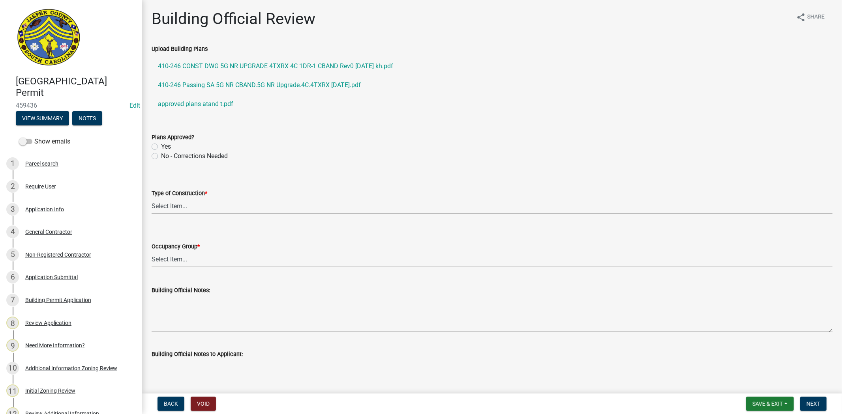
click at [161, 146] on label "Yes" at bounding box center [166, 146] width 10 height 9
click at [161, 146] on input "Yes" at bounding box center [163, 144] width 5 height 5
radio input "true"
click at [168, 211] on select "Select Item... IA IB IIA IIB IIIA IIIB IV VA VB" at bounding box center [492, 206] width 681 height 16
click at [152, 198] on select "Select Item... IA IB IIA IIB IIIA IIIB IV VA VB" at bounding box center [492, 206] width 681 height 16
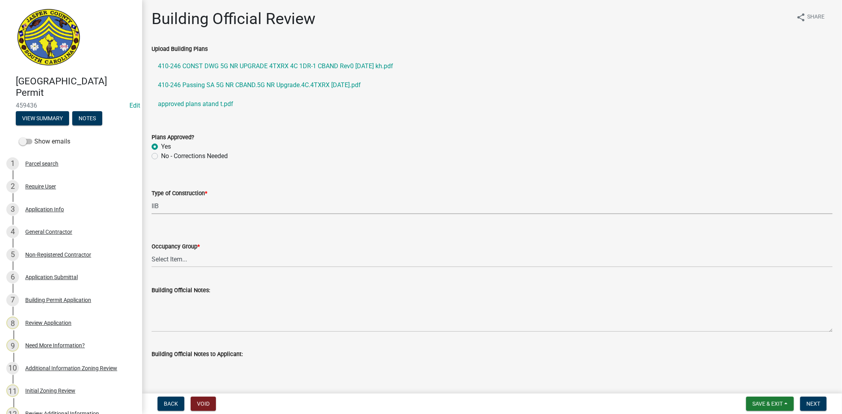
select select "2e5bb4f5-c596-4232-bf85-86d2ad061b29"
click at [179, 257] on select "Select Item... A-1 A-2 A-3 A-4 B E F-1 F-2 H-1 H-2 H-3 H-4 H-5 I-1 I-2 I-3 I-4 …" at bounding box center [492, 259] width 681 height 16
click at [152, 251] on select "Select Item... A-1 A-2 A-3 A-4 B E F-1 F-2 H-1 H-2 H-3 H-4 H-5 I-1 I-2 I-3 I-4 …" at bounding box center [492, 259] width 681 height 16
select select "4c393964-ae5e-4116-aa96-2e826f670541"
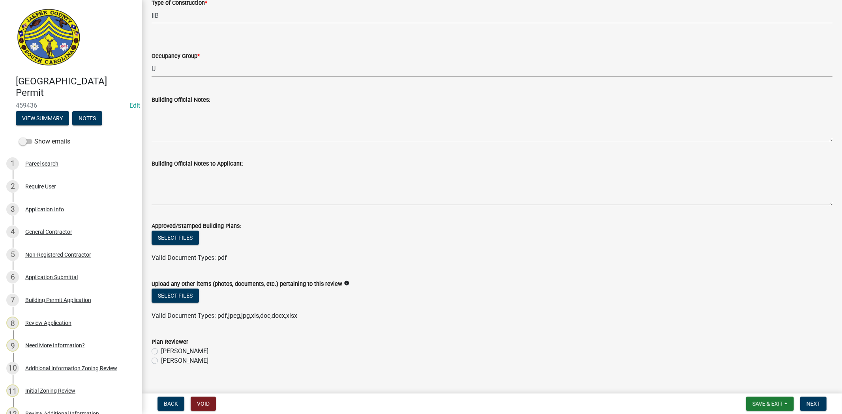
scroll to position [203, 0]
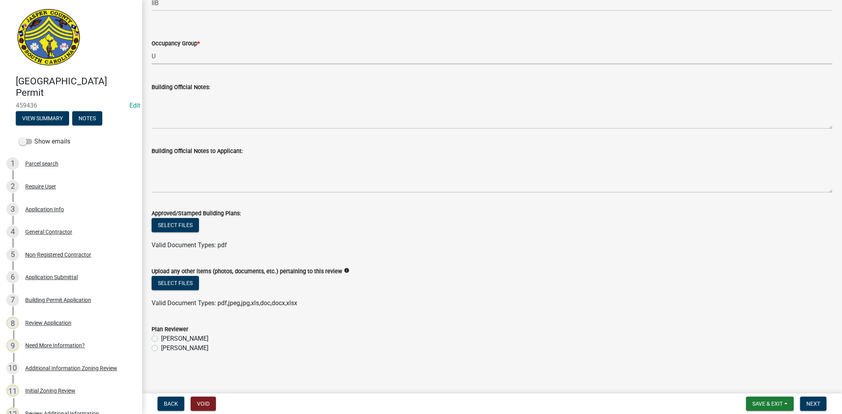
click at [161, 346] on label "[PERSON_NAME]" at bounding box center [184, 348] width 47 height 9
click at [161, 346] on input "[PERSON_NAME]" at bounding box center [163, 346] width 5 height 5
radio input "true"
click at [815, 403] on span "Next" at bounding box center [813, 404] width 14 height 6
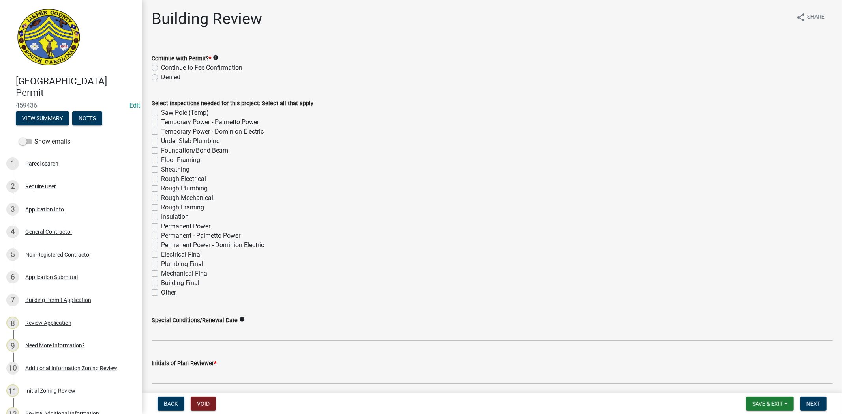
click at [161, 67] on label "Continue to Fee Confirmation" at bounding box center [201, 67] width 81 height 9
click at [161, 67] on input "Continue to Fee Confirmation" at bounding box center [163, 65] width 5 height 5
radio input "true"
click at [161, 293] on label "Other" at bounding box center [168, 292] width 15 height 9
click at [161, 293] on input "Other" at bounding box center [163, 290] width 5 height 5
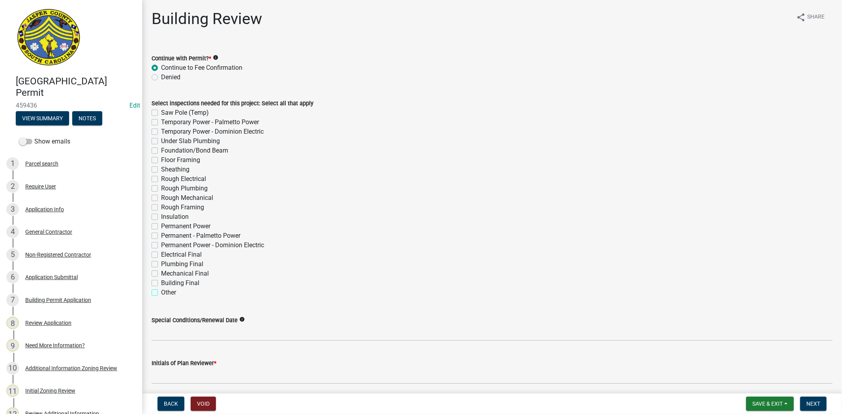
checkbox input "true"
checkbox input "false"
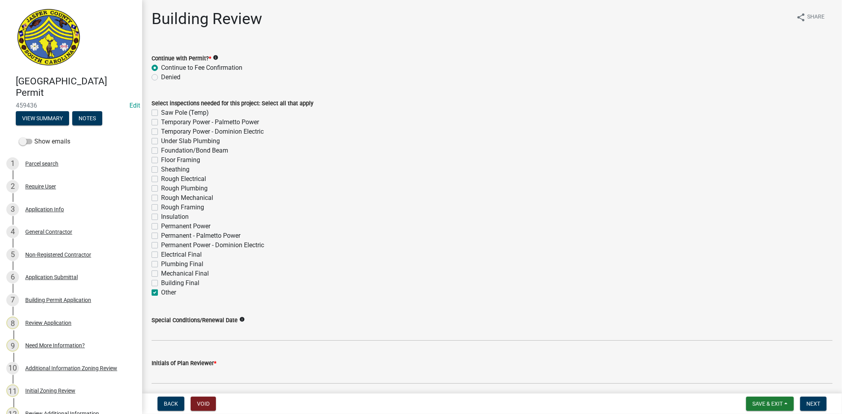
checkbox input "false"
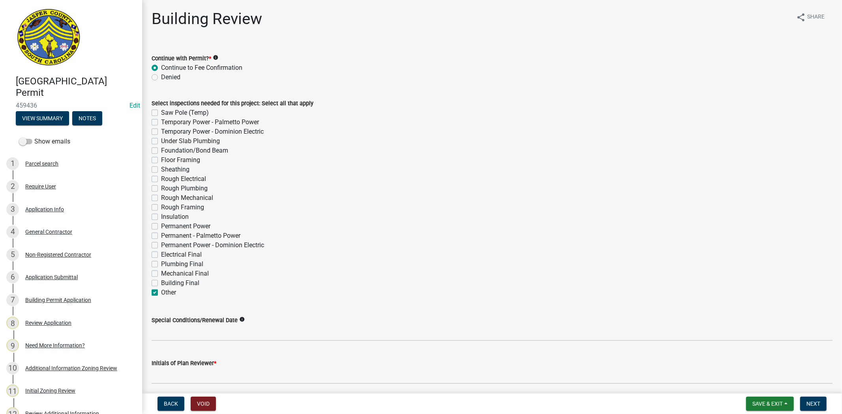
checkbox input "false"
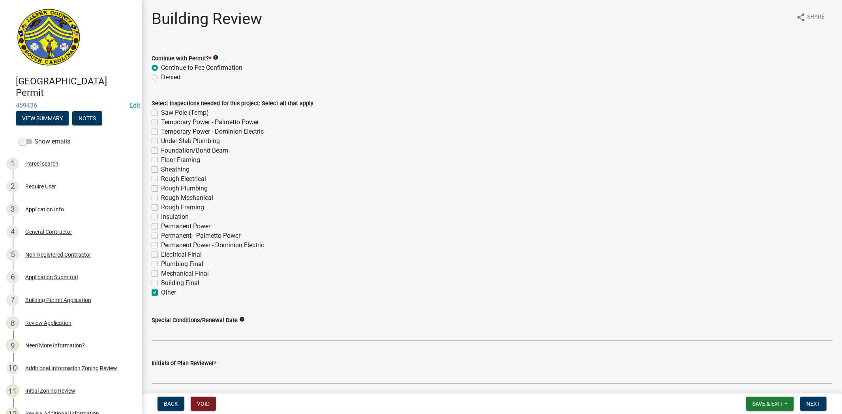
checkbox input "false"
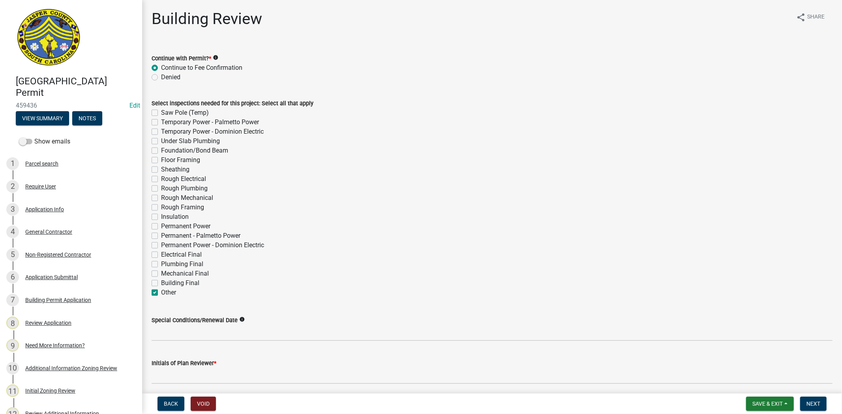
checkbox input "true"
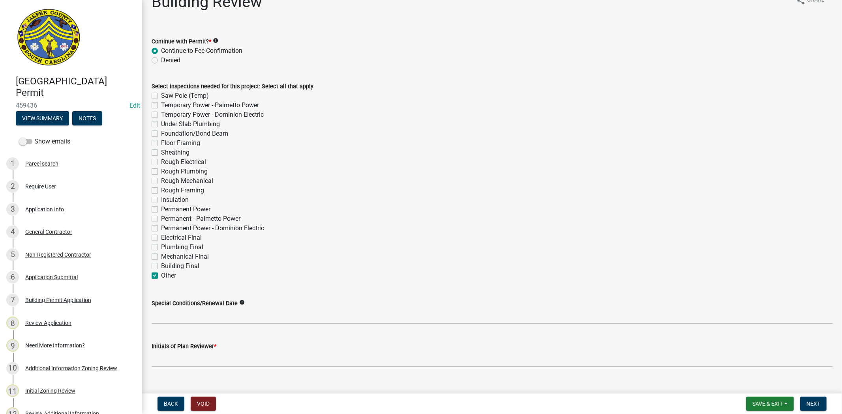
scroll to position [30, 0]
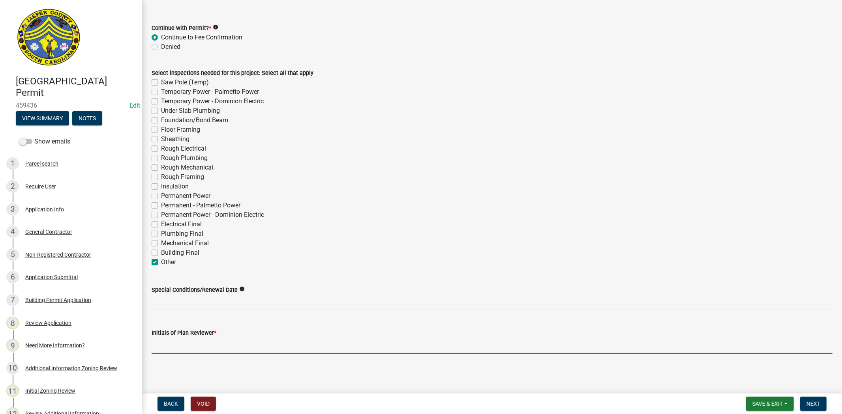
click at [193, 343] on input "Initials of Plan Reviewer *" at bounding box center [492, 346] width 681 height 16
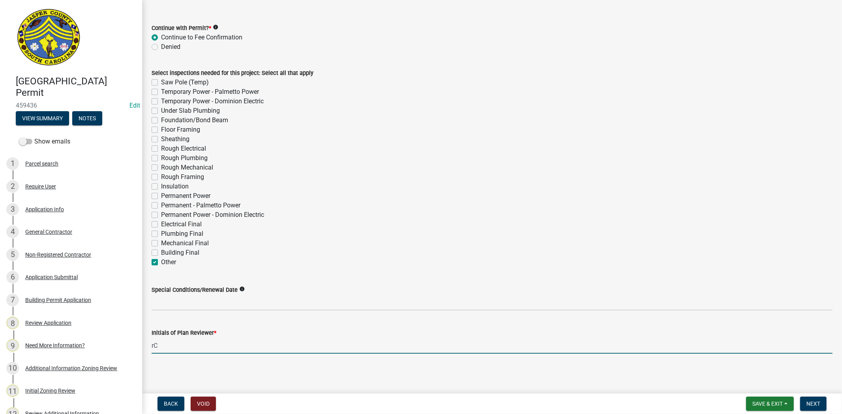
type input "RC"
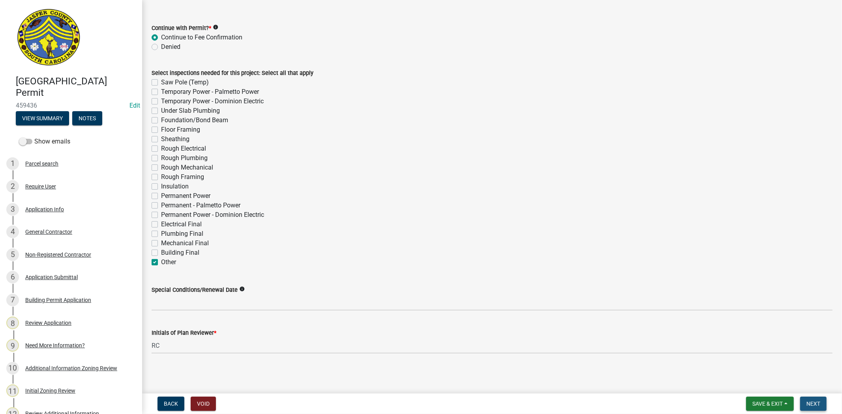
click at [818, 408] on button "Next" at bounding box center [813, 404] width 26 height 14
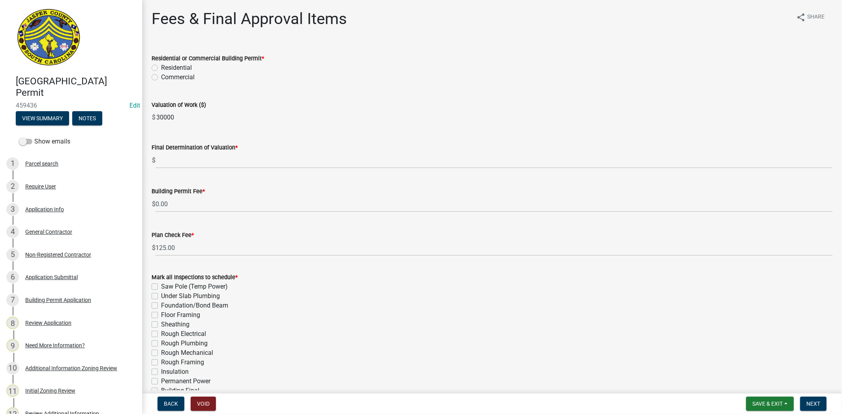
click at [161, 78] on label "Commercial" at bounding box center [178, 77] width 34 height 9
click at [161, 78] on input "Commercial" at bounding box center [163, 75] width 5 height 5
radio input "true"
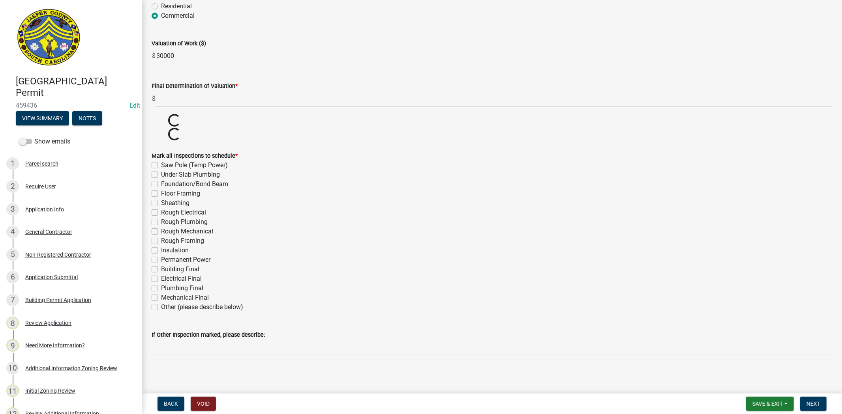
scroll to position [64, 0]
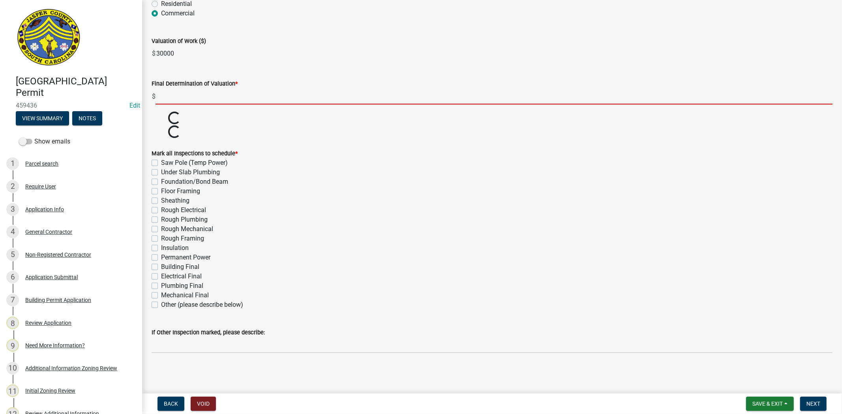
click at [168, 97] on input "text" at bounding box center [493, 96] width 677 height 16
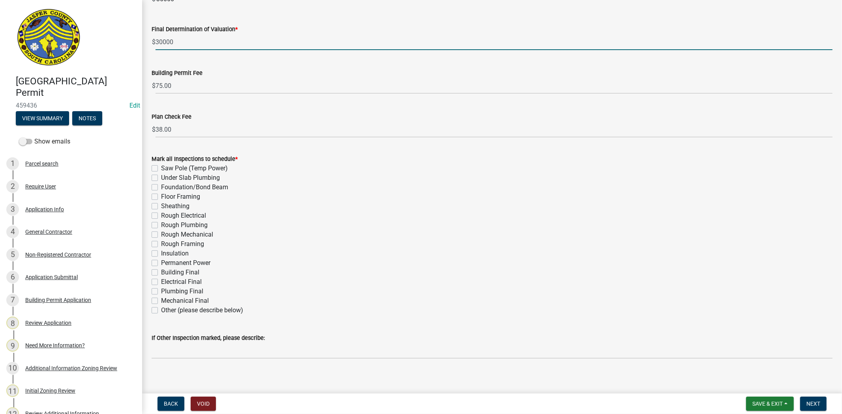
scroll to position [124, 0]
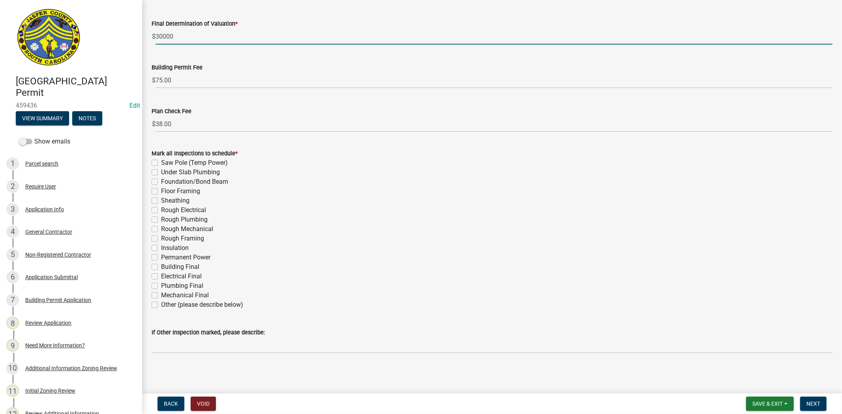
type input "30000"
click at [238, 95] on wm-data-entity-input "Building Permit Fee $ 75.00" at bounding box center [492, 74] width 681 height 44
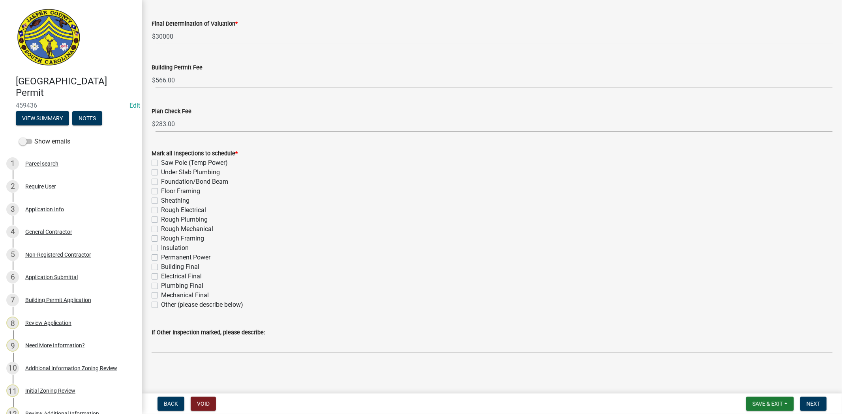
click at [161, 304] on label "Other (please describe below)" at bounding box center [202, 304] width 82 height 9
click at [161, 304] on input "Other (please describe below)" at bounding box center [163, 302] width 5 height 5
checkbox input "true"
checkbox input "false"
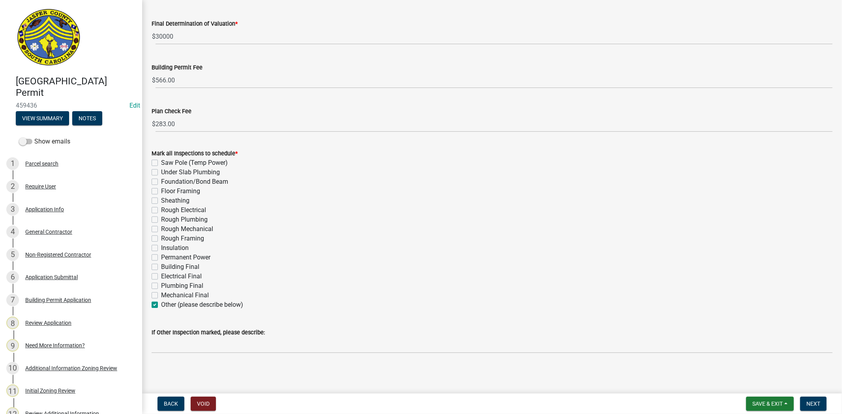
checkbox input "false"
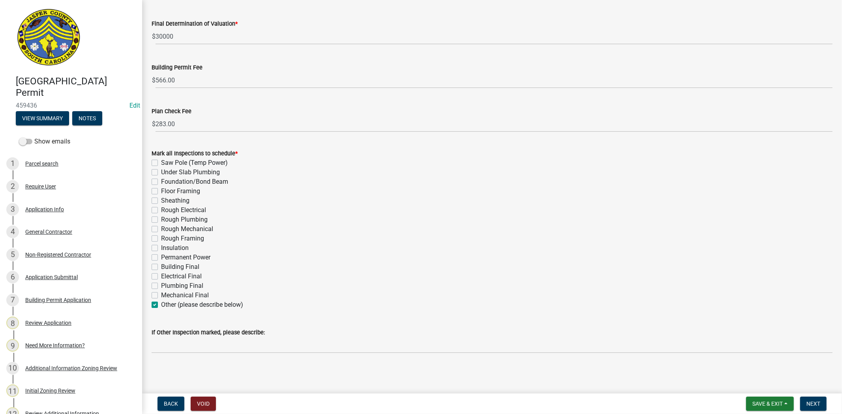
checkbox input "false"
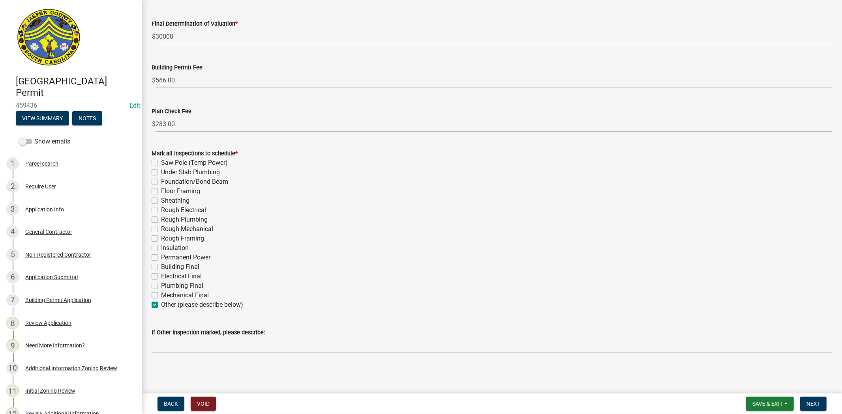
checkbox input "false"
checkbox input "true"
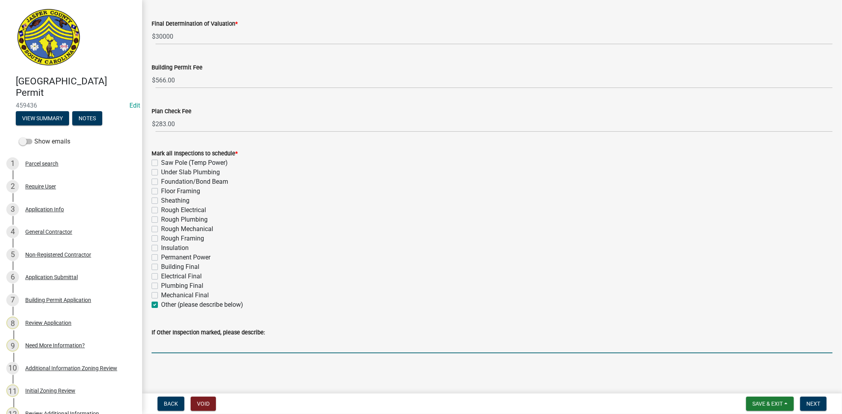
click at [158, 343] on input "If Other Inspection marked, please describe:" at bounding box center [492, 345] width 681 height 16
type input "CELL TOWER"
click at [821, 403] on button "Next" at bounding box center [813, 404] width 26 height 14
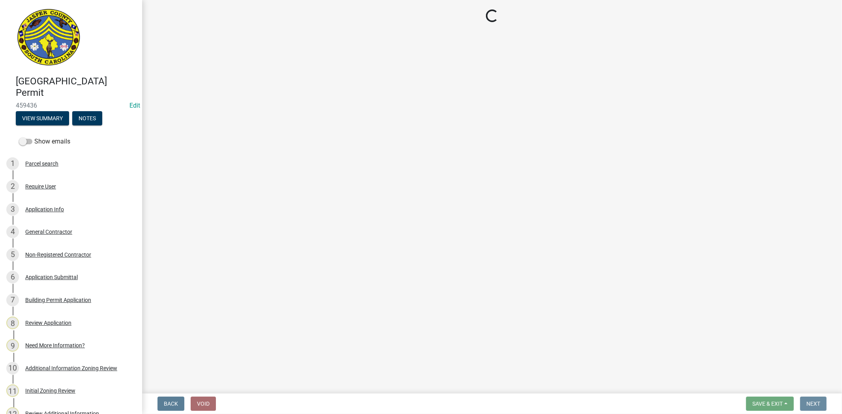
scroll to position [0, 0]
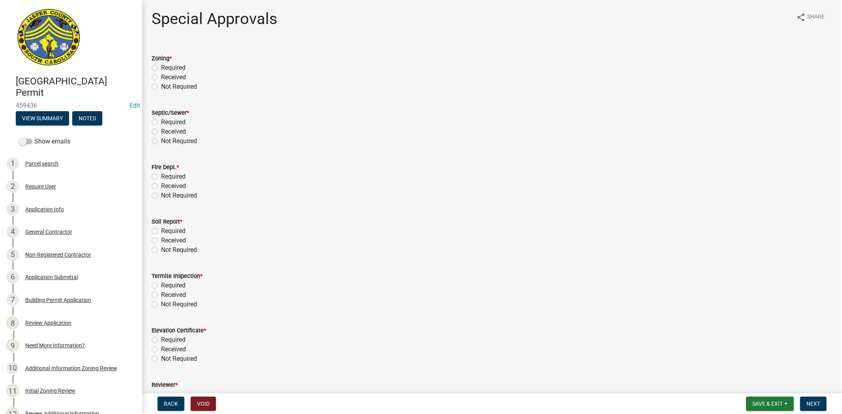
click at [151, 87] on div "Zoning * Required Received Not Required" at bounding box center [492, 67] width 693 height 47
click at [161, 88] on label "Not Required" at bounding box center [179, 86] width 36 height 9
click at [161, 87] on input "Not Required" at bounding box center [163, 84] width 5 height 5
radio input "true"
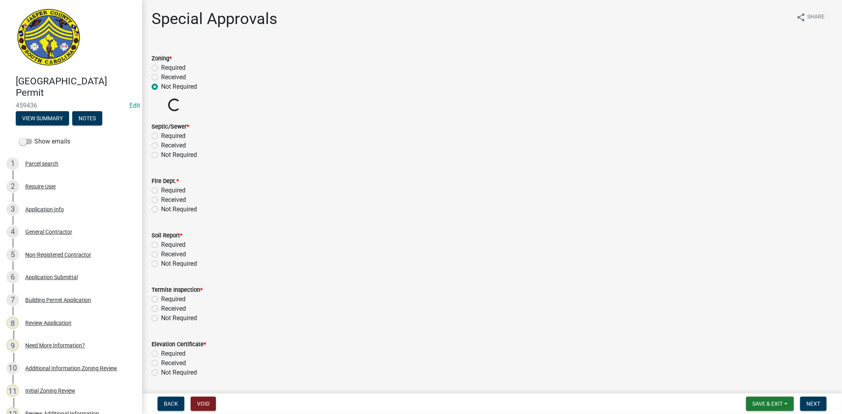
click at [161, 156] on label "Not Required" at bounding box center [179, 154] width 36 height 9
click at [161, 155] on input "Not Required" at bounding box center [163, 152] width 5 height 5
radio input "true"
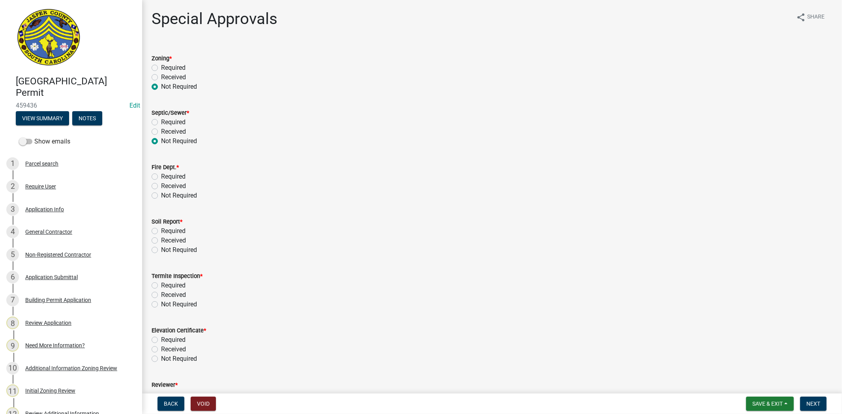
click at [155, 191] on div "Not Required" at bounding box center [492, 195] width 681 height 9
click at [161, 196] on label "Not Required" at bounding box center [179, 195] width 36 height 9
click at [161, 196] on input "Not Required" at bounding box center [163, 193] width 5 height 5
radio input "true"
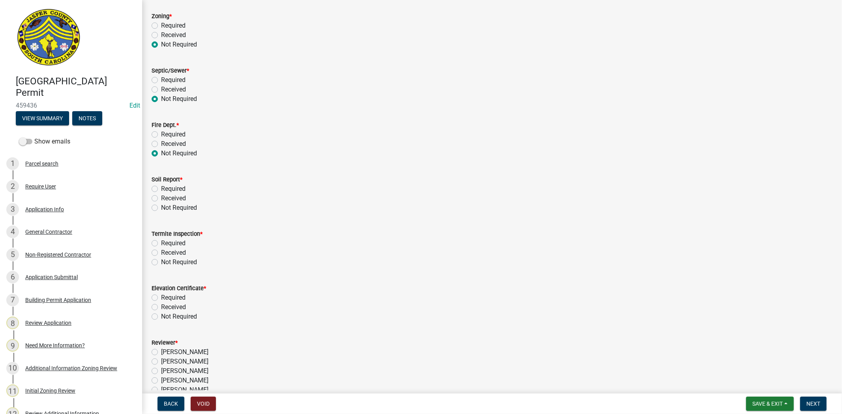
scroll to position [94, 0]
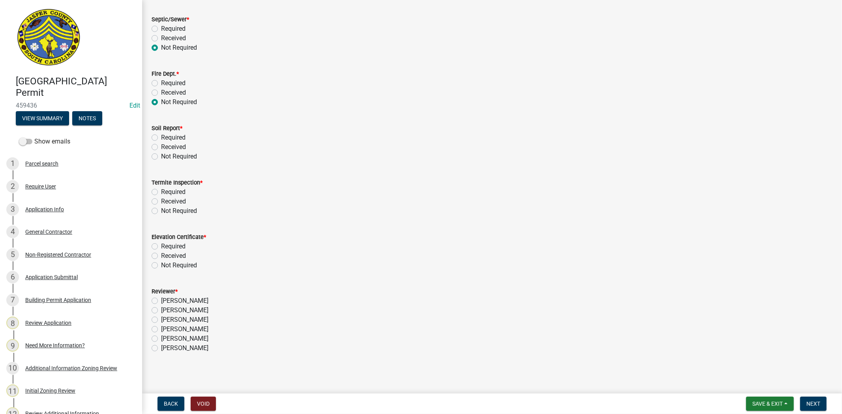
click at [161, 154] on label "Not Required" at bounding box center [179, 156] width 36 height 9
click at [161, 154] on input "Not Required" at bounding box center [163, 154] width 5 height 5
radio input "true"
click at [161, 211] on label "Not Required" at bounding box center [179, 210] width 36 height 9
click at [161, 211] on input "Not Required" at bounding box center [163, 208] width 5 height 5
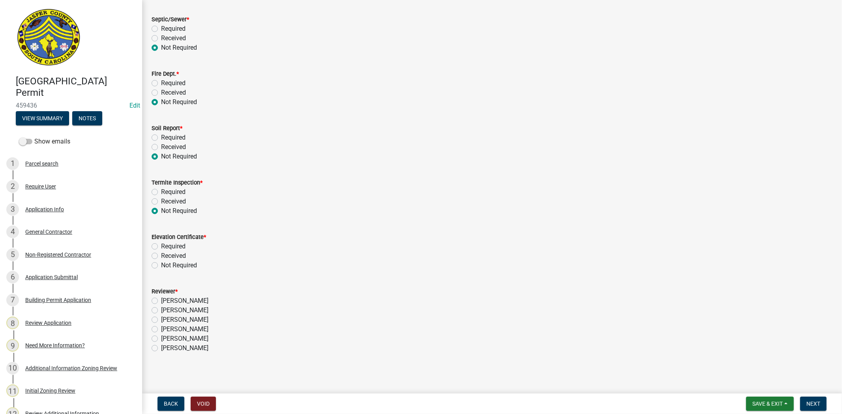
radio input "true"
click at [161, 264] on label "Not Required" at bounding box center [179, 265] width 36 height 9
click at [161, 264] on input "Not Required" at bounding box center [163, 263] width 5 height 5
radio input "true"
click at [161, 330] on label "[PERSON_NAME]" at bounding box center [184, 329] width 47 height 9
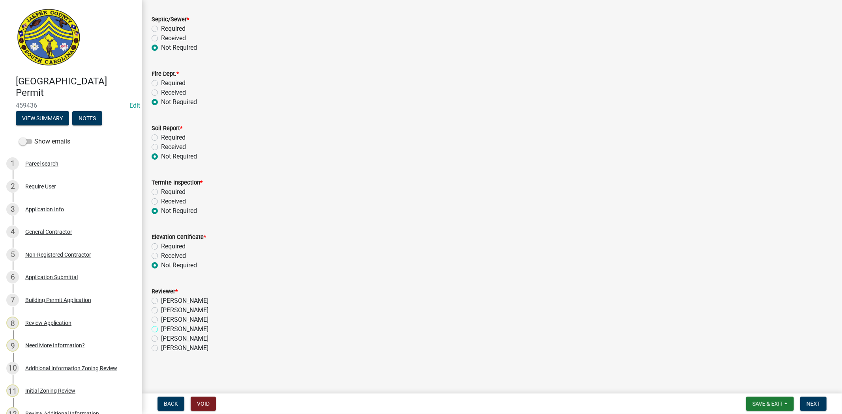
click at [161, 330] on input "[PERSON_NAME]" at bounding box center [163, 327] width 5 height 5
radio input "true"
click at [817, 401] on span "Next" at bounding box center [813, 404] width 14 height 6
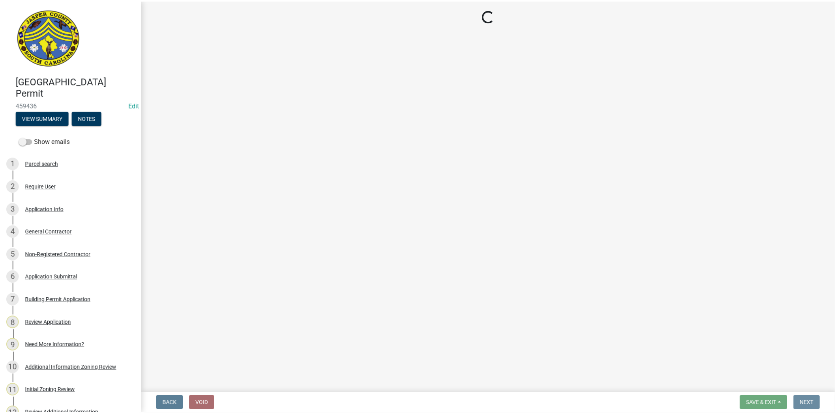
scroll to position [0, 0]
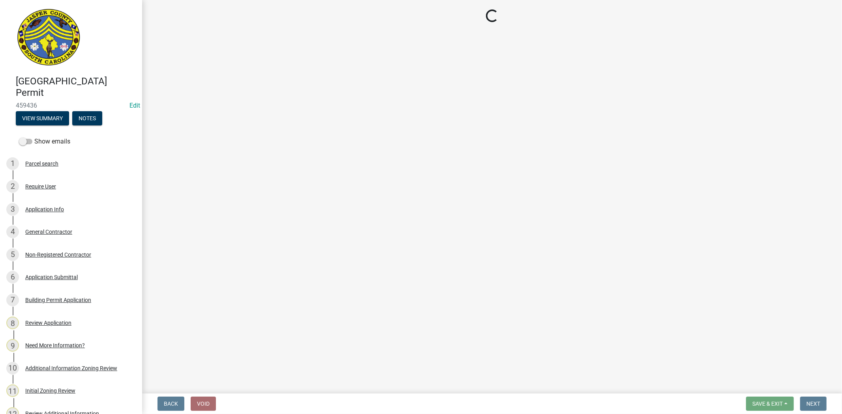
select select "3: 3"
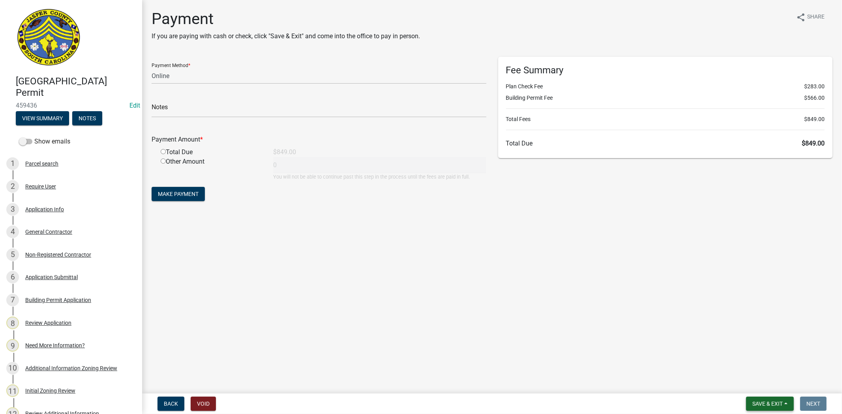
click at [766, 404] on span "Save & Exit" at bounding box center [767, 404] width 30 height 6
click at [763, 380] on button "Save & Exit" at bounding box center [761, 383] width 63 height 19
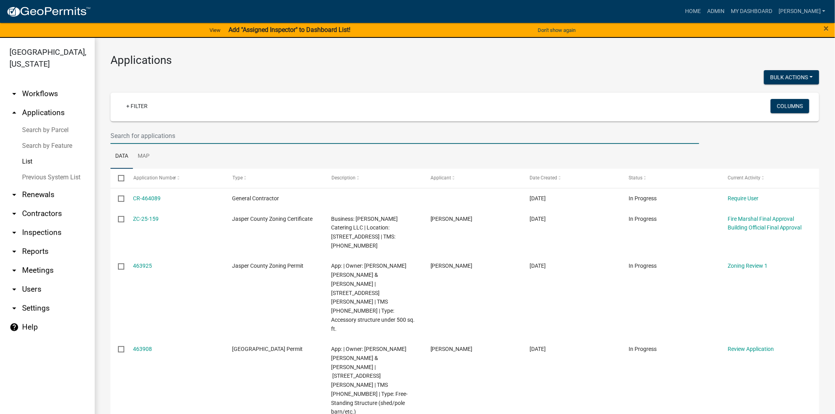
click at [139, 140] on input "text" at bounding box center [404, 136] width 589 height 16
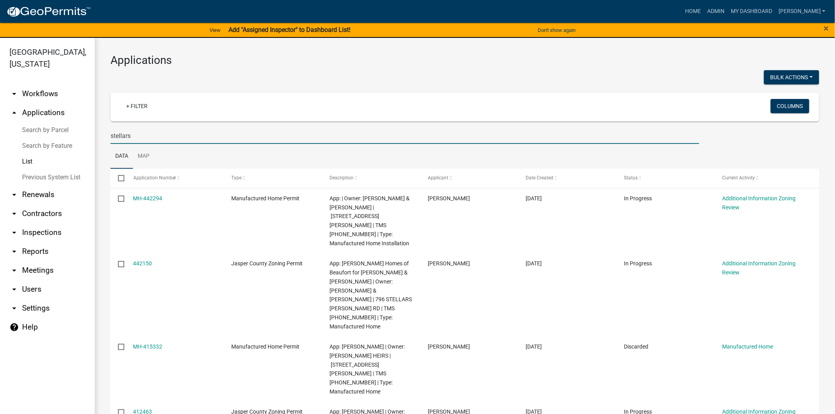
click at [150, 135] on input "stellars" at bounding box center [404, 136] width 589 height 16
type input "s"
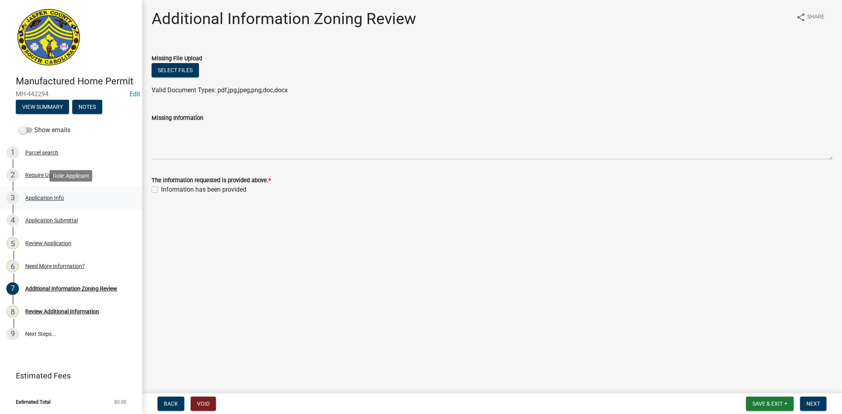
click at [46, 196] on div "Application Info" at bounding box center [44, 198] width 39 height 6
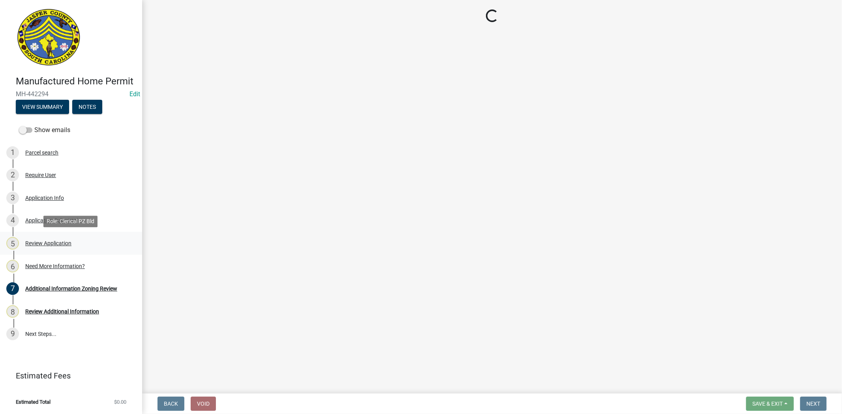
select select "00748aa1-56c2-4786-b7ff-9b3cb1d8d455"
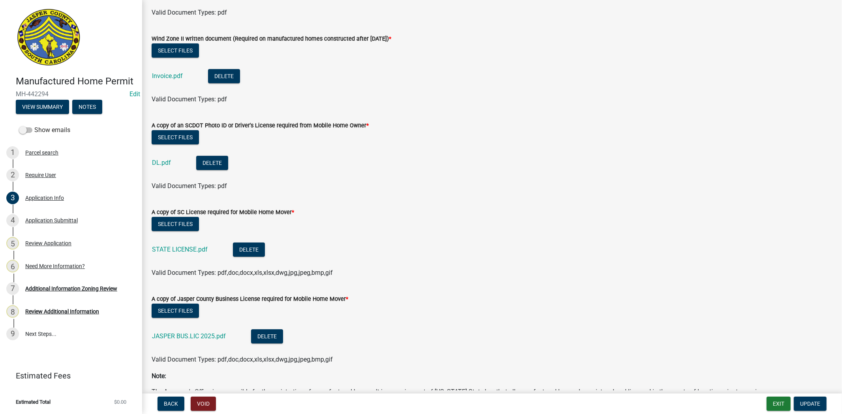
scroll to position [2260, 0]
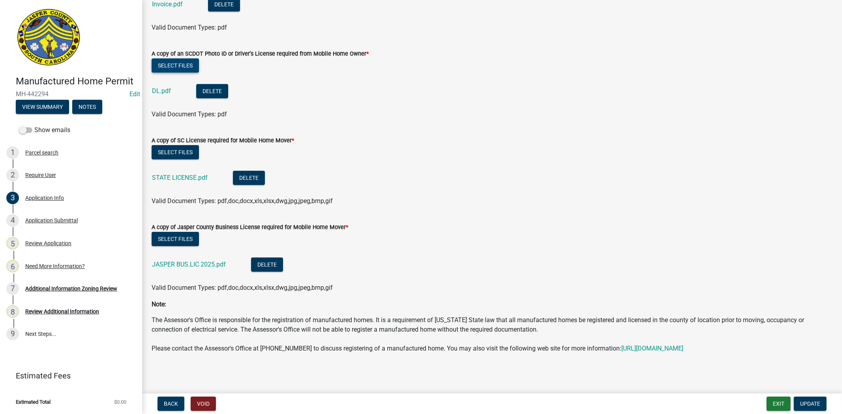
click at [187, 58] on button "Select files" at bounding box center [175, 65] width 47 height 14
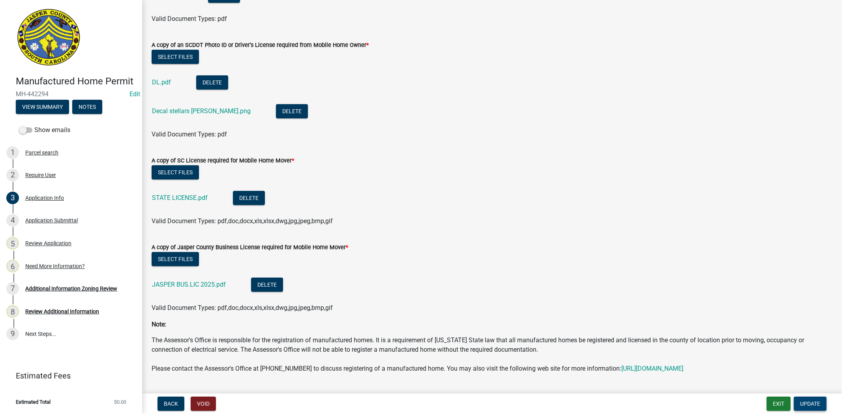
click at [819, 404] on span "Update" at bounding box center [810, 404] width 20 height 6
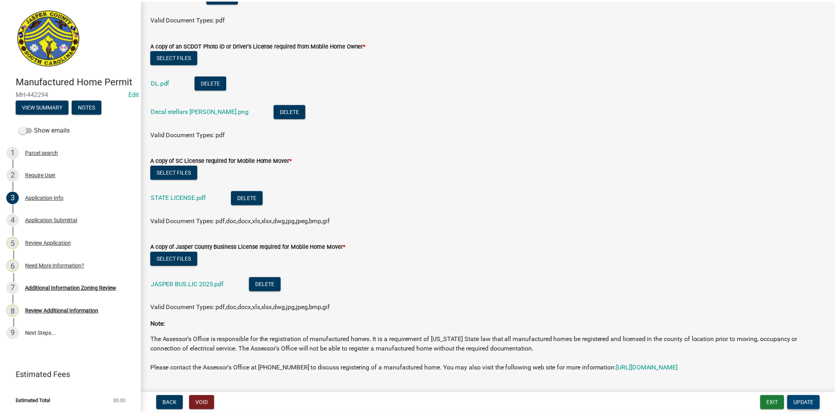
scroll to position [0, 0]
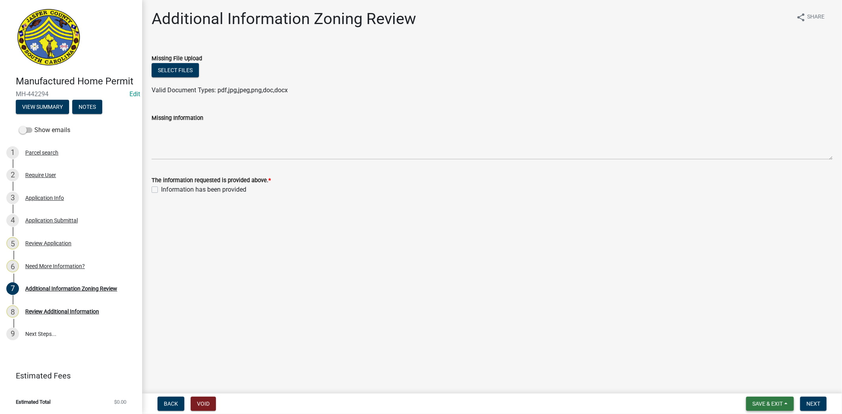
click at [764, 404] on span "Save & Exit" at bounding box center [767, 404] width 30 height 6
click at [760, 386] on button "Save & Exit" at bounding box center [761, 383] width 63 height 19
